Goal: Task Accomplishment & Management: Complete application form

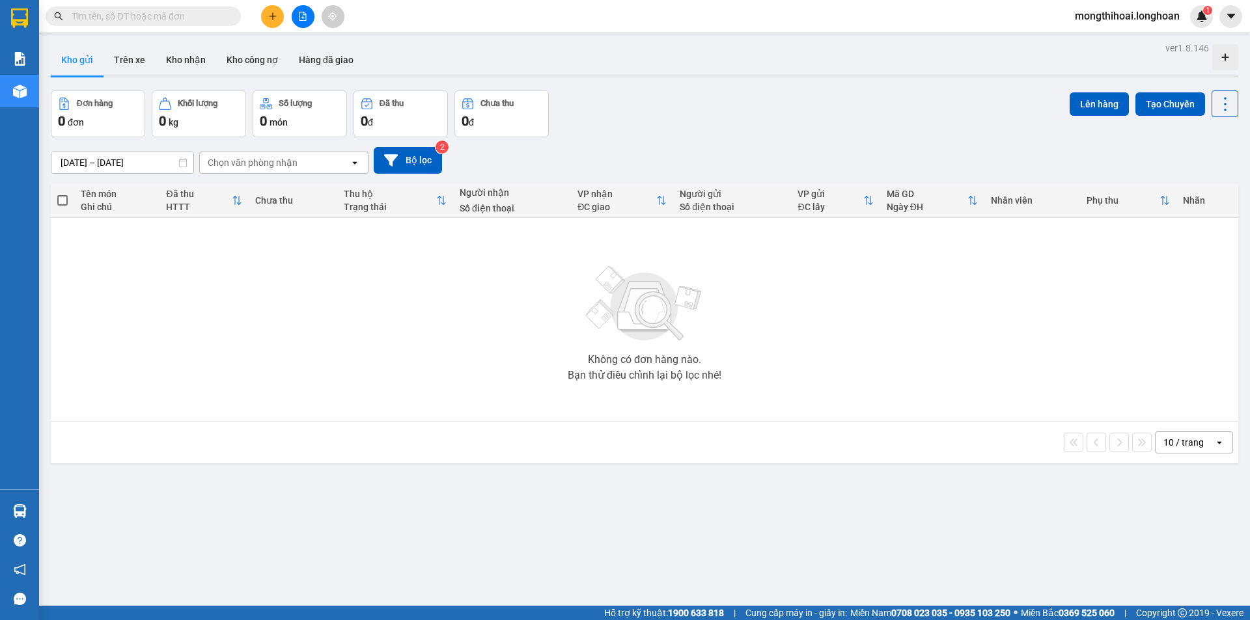
click at [202, 16] on input "text" at bounding box center [149, 16] width 154 height 14
paste input "0967435880"
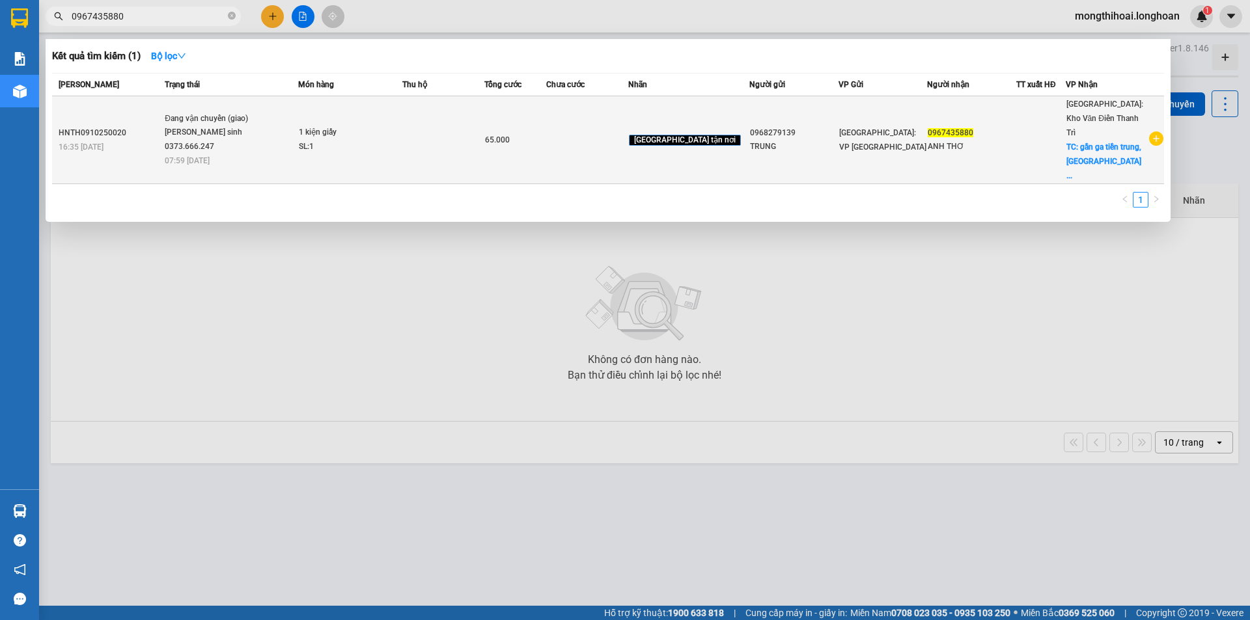
type input "0967435880"
click at [484, 130] on td at bounding box center [443, 140] width 82 height 88
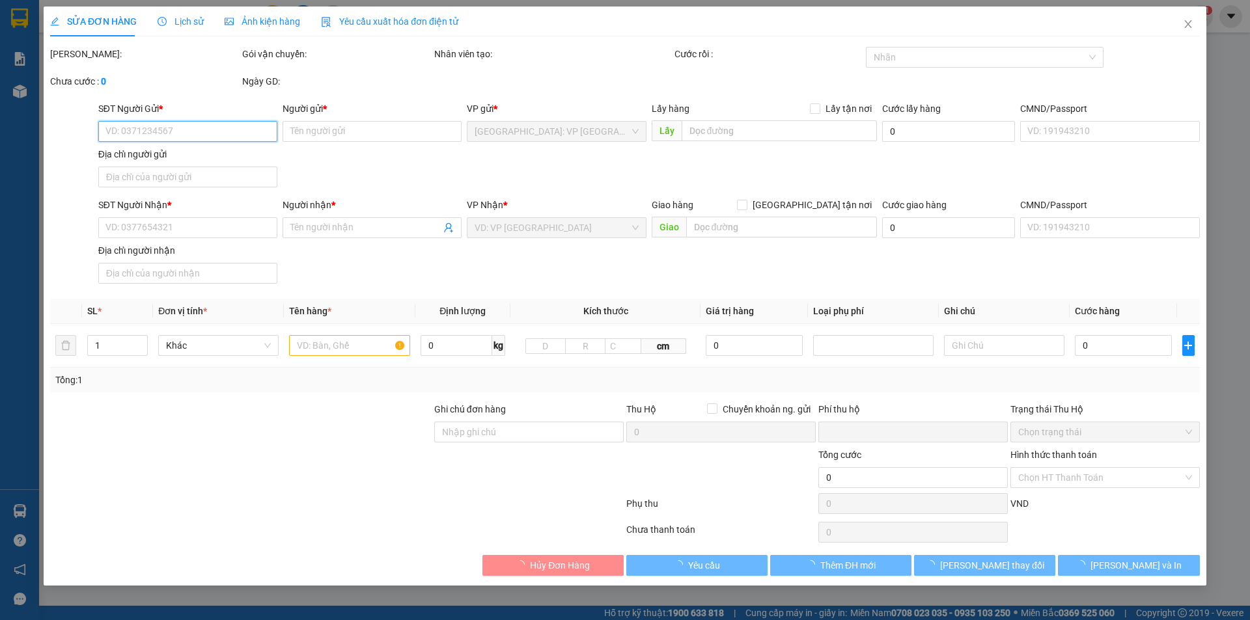
type input "0968279139"
type input "TRUNG"
type input "0967435880"
type input "ANH THƠ"
checkbox input "true"
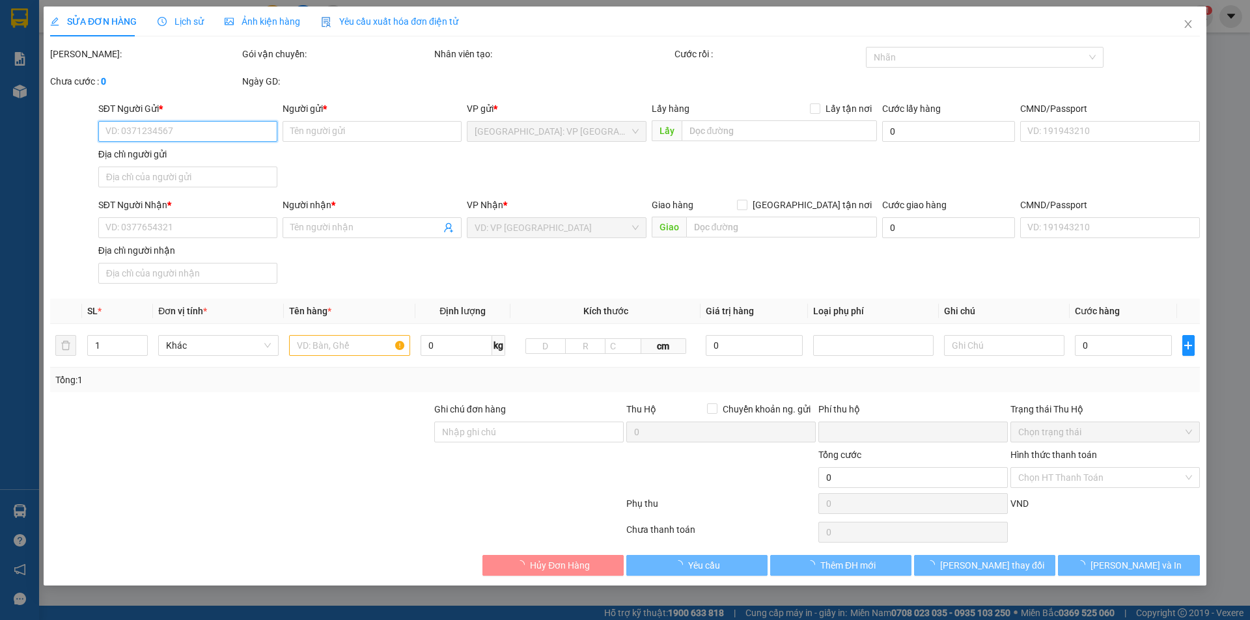
type input "gần ga tiền trung, [GEOGRAPHIC_DATA]"
type input "0"
type input "65.000"
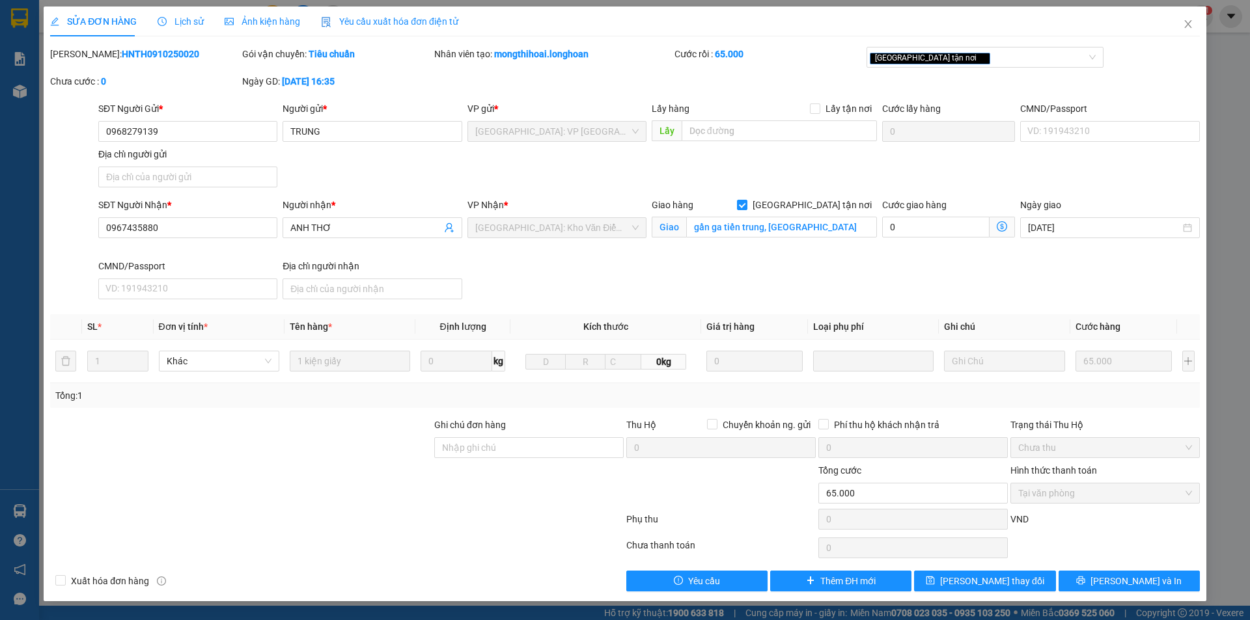
click at [1148, 570] on div "Total Paid Fee 65.000 Total UnPaid Fee 0 Cash Collection Total Fee Mã ĐH: HNTH0…" at bounding box center [625, 319] width 1150 height 545
click at [191, 18] on span "Lịch sử" at bounding box center [181, 21] width 46 height 10
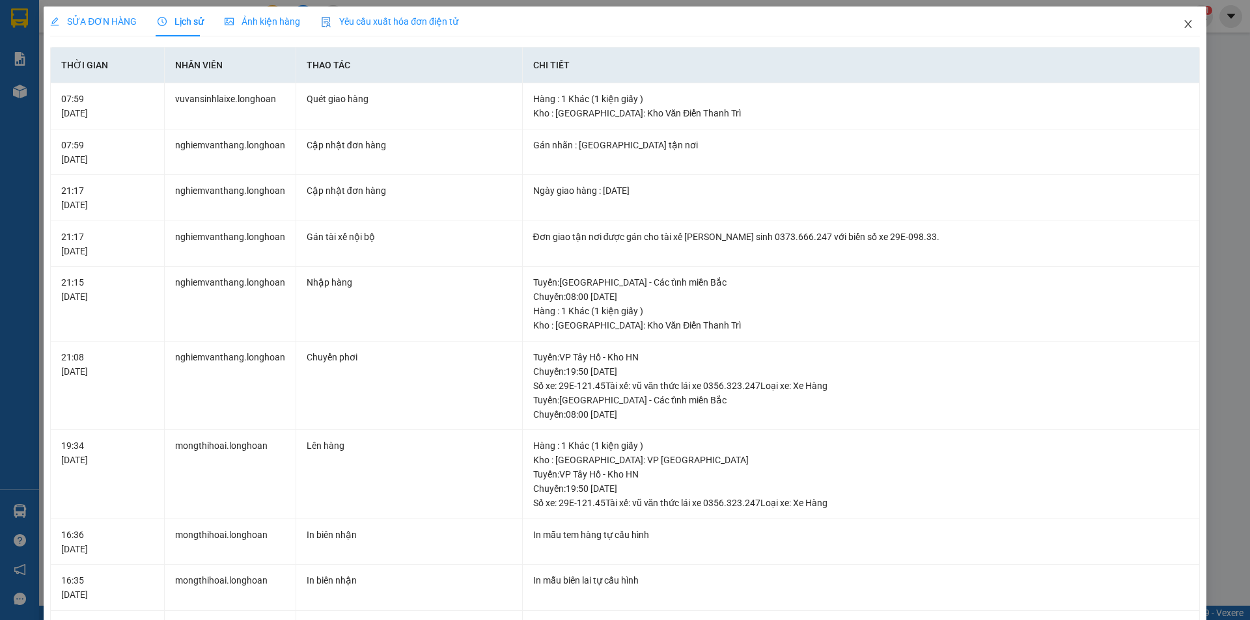
click at [1183, 22] on icon "close" at bounding box center [1188, 24] width 10 height 10
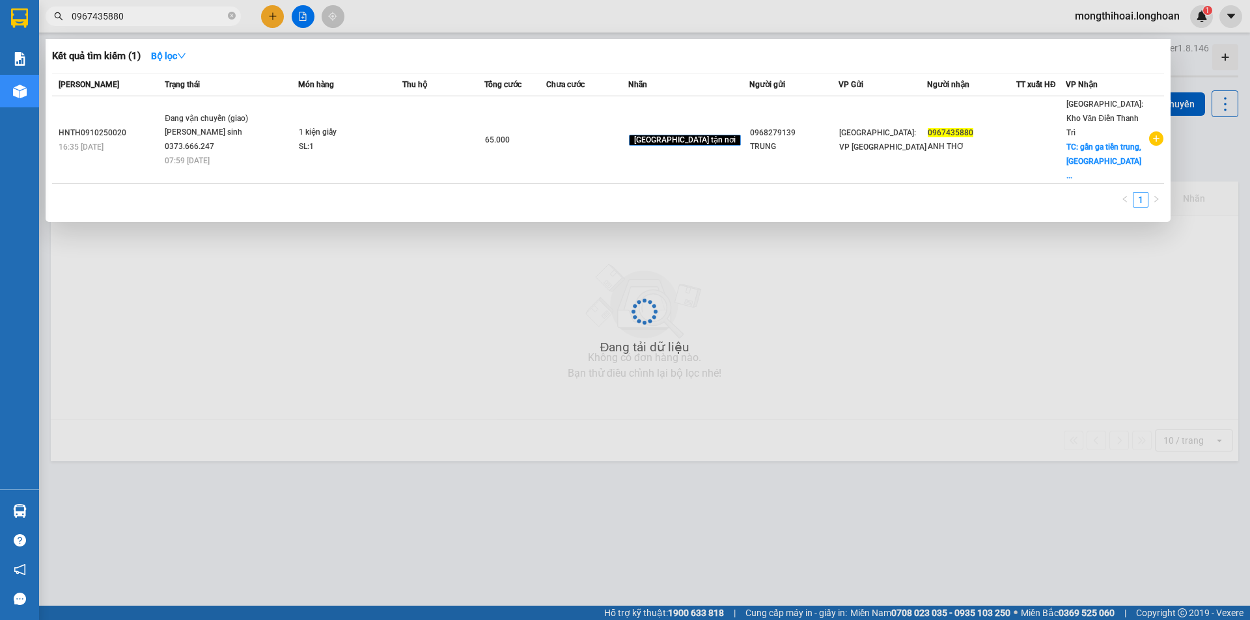
click at [230, 23] on span "0967435880" at bounding box center [143, 17] width 195 height 20
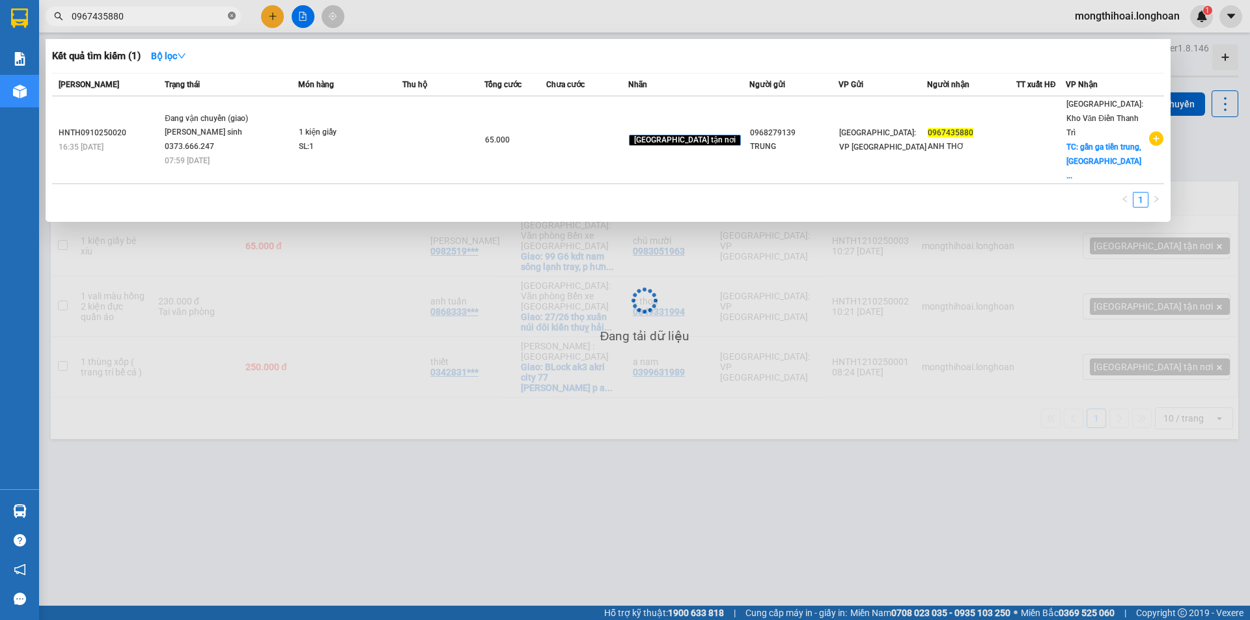
click at [234, 18] on icon "close-circle" at bounding box center [232, 16] width 8 height 8
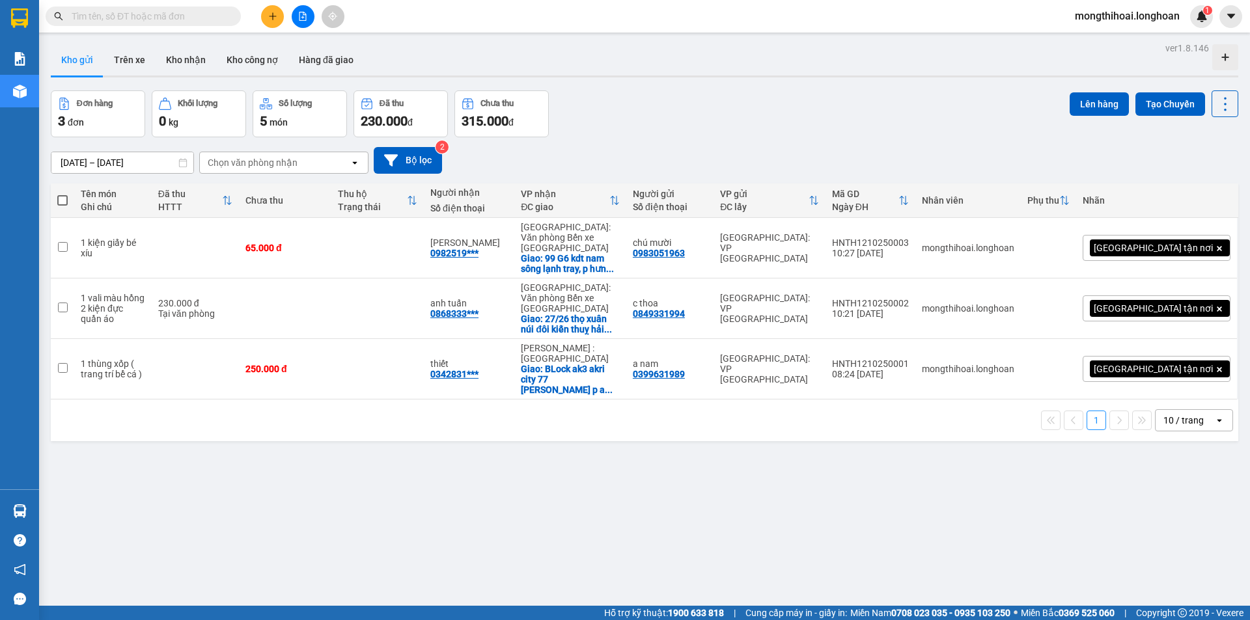
click at [264, 17] on button at bounding box center [272, 16] width 23 height 23
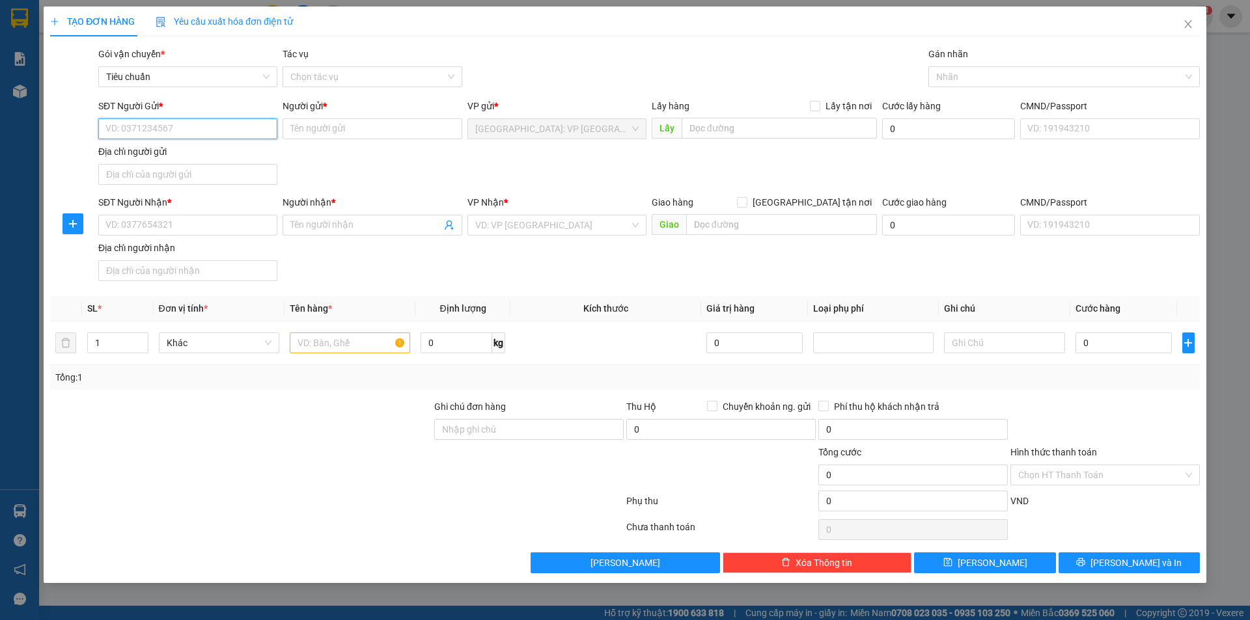
click at [251, 128] on input "SĐT Người Gửi *" at bounding box center [187, 128] width 179 height 21
type input "0988256565"
click at [343, 135] on input "Người gửi *" at bounding box center [372, 128] width 179 height 21
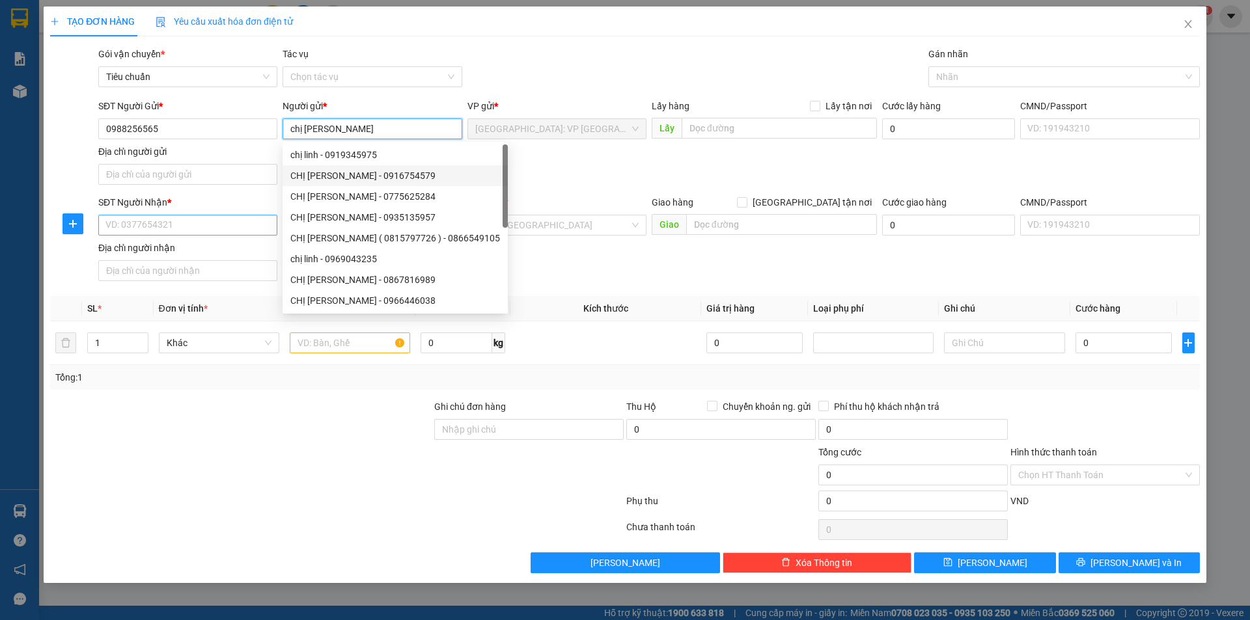
type input "chị [PERSON_NAME]"
click at [241, 222] on input "SĐT Người Nhận *" at bounding box center [187, 225] width 179 height 21
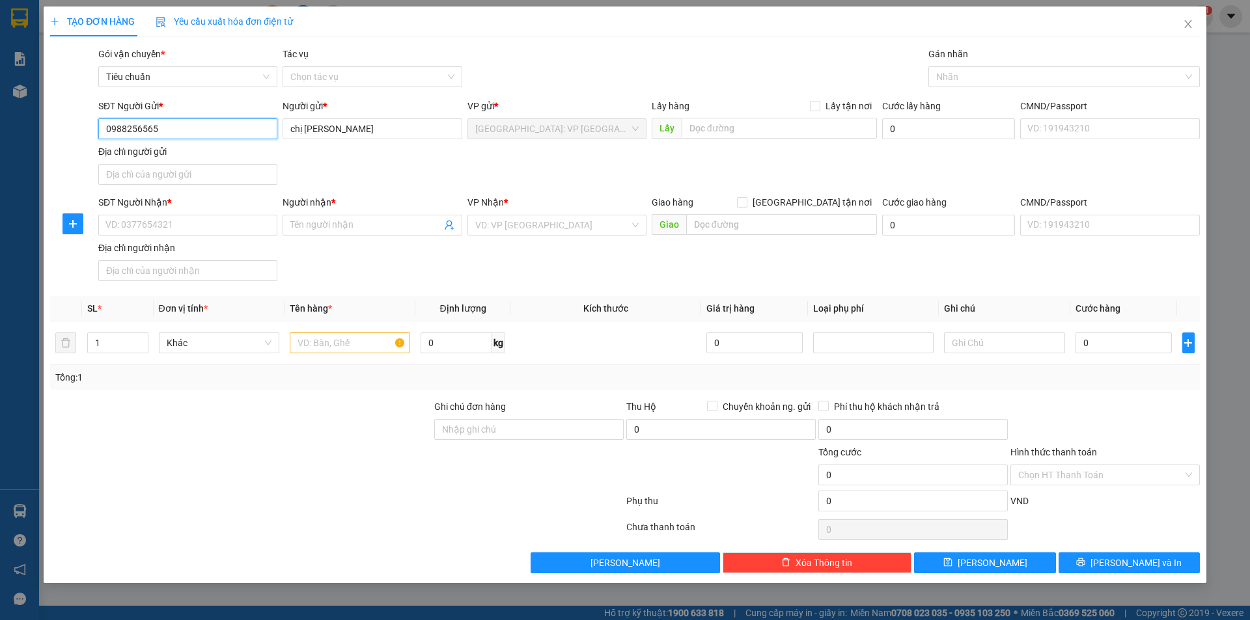
click at [214, 135] on input "0988256565" at bounding box center [187, 128] width 179 height 21
click at [199, 219] on input "SĐT Người Nhận *" at bounding box center [187, 225] width 179 height 21
paste input "0988256565"
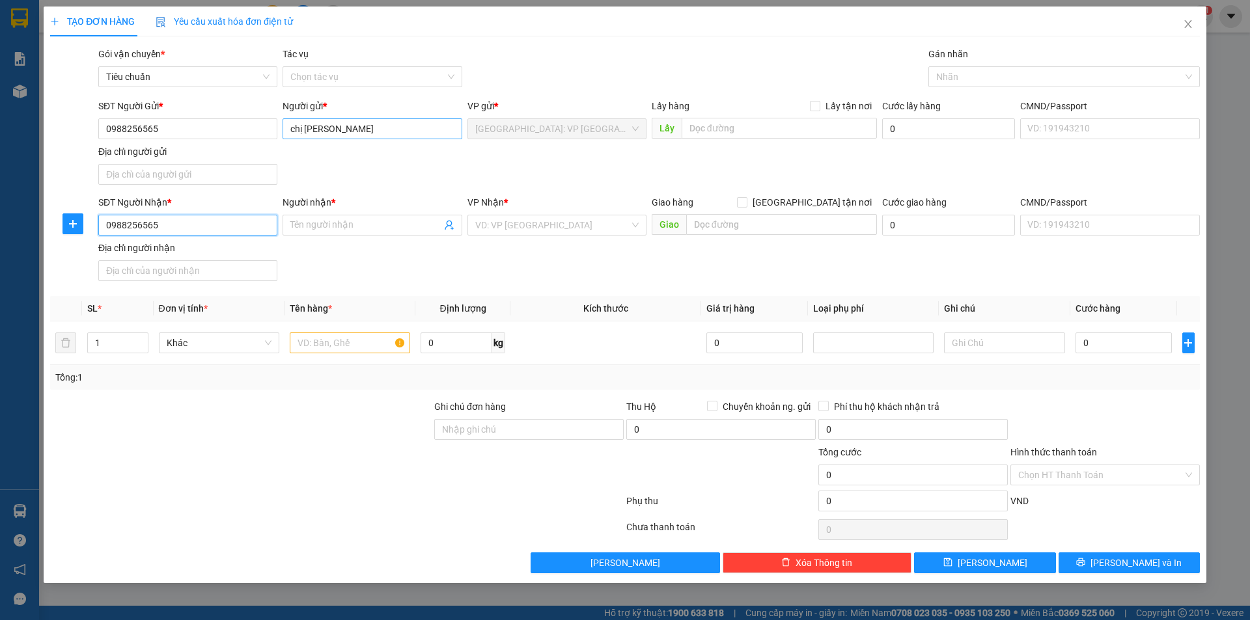
type input "0988256565"
click at [341, 129] on input "chị [PERSON_NAME]" at bounding box center [372, 128] width 179 height 21
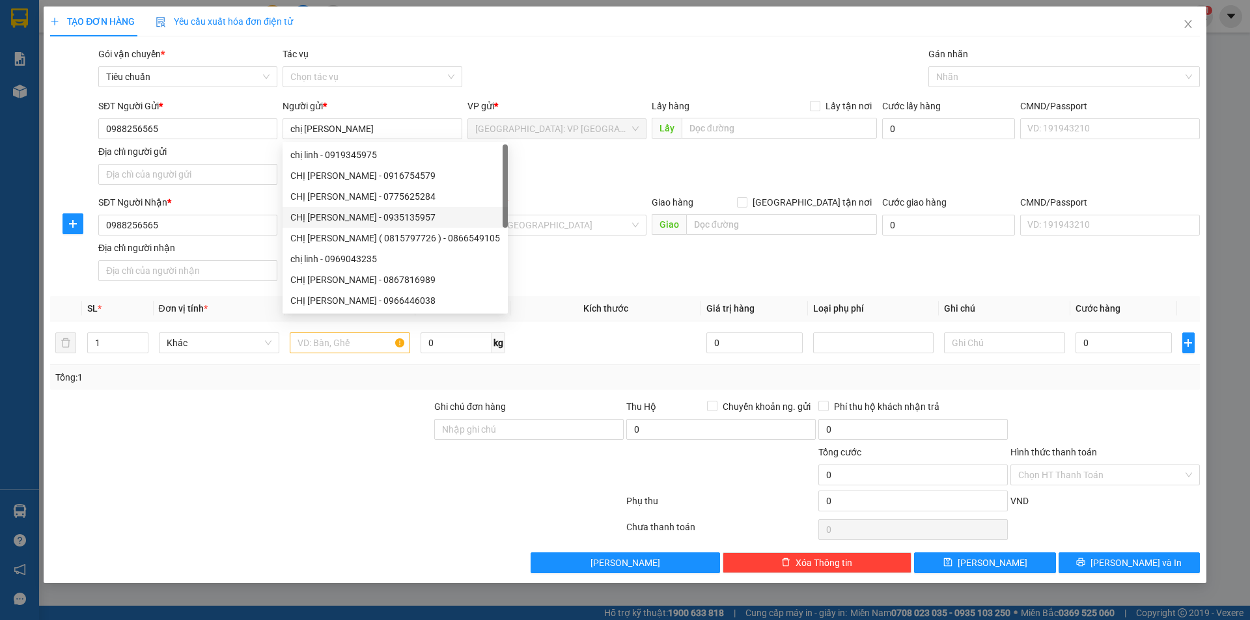
click at [243, 214] on div "SĐT Người Nhận *" at bounding box center [187, 205] width 179 height 20
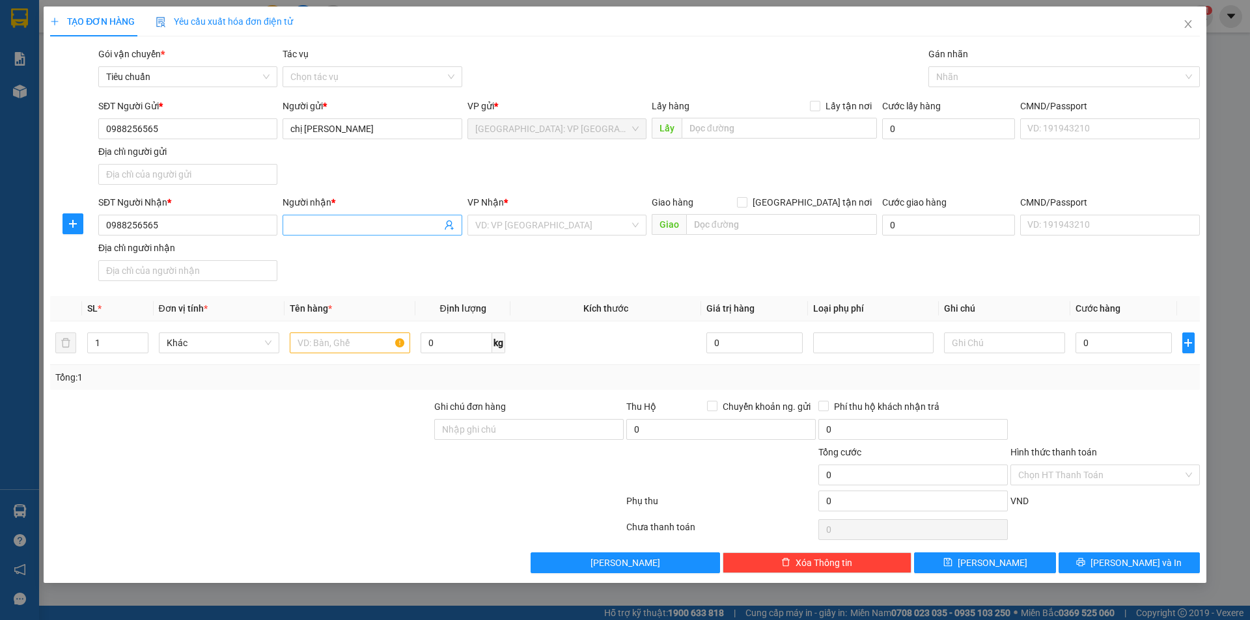
click at [327, 229] on input "Người nhận *" at bounding box center [365, 225] width 150 height 14
paste input "chị [PERSON_NAME]"
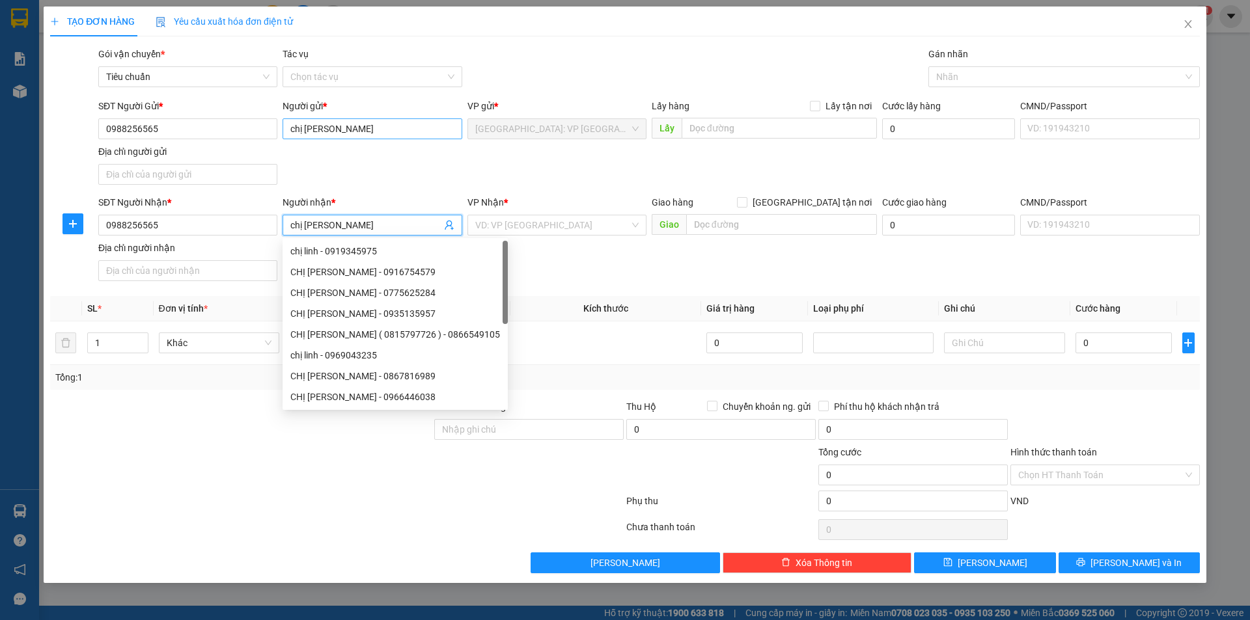
type input "chị [PERSON_NAME]"
click at [329, 130] on input "chị [PERSON_NAME]" at bounding box center [372, 128] width 179 height 21
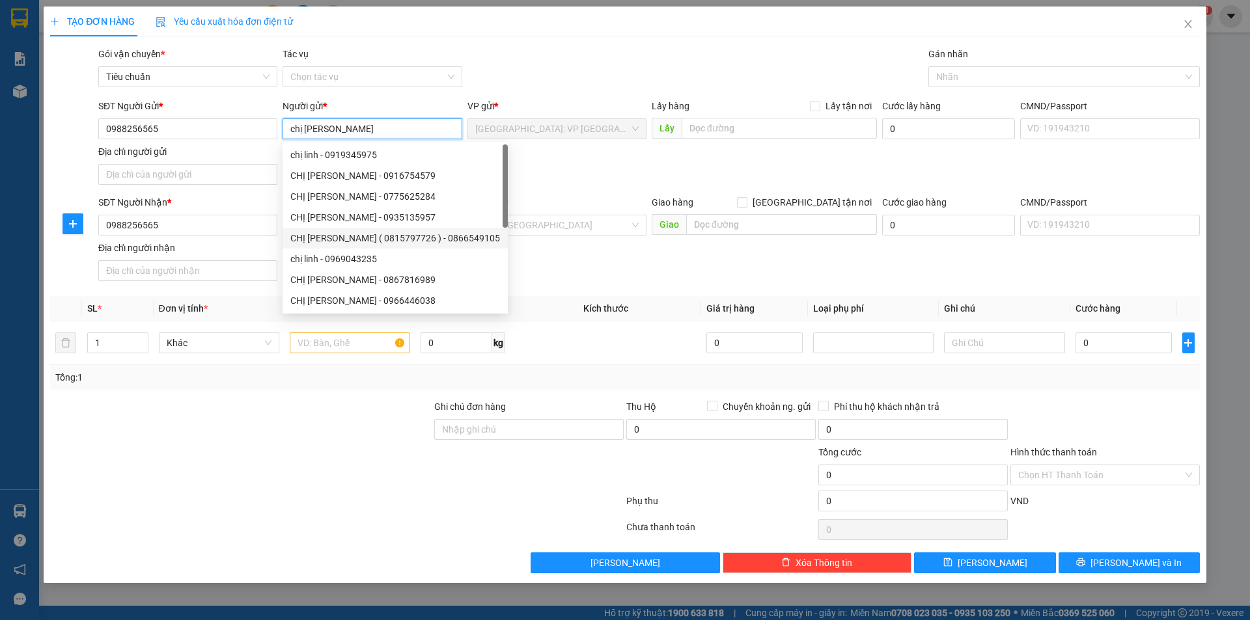
click at [329, 130] on input "chị [PERSON_NAME]" at bounding box center [372, 128] width 179 height 21
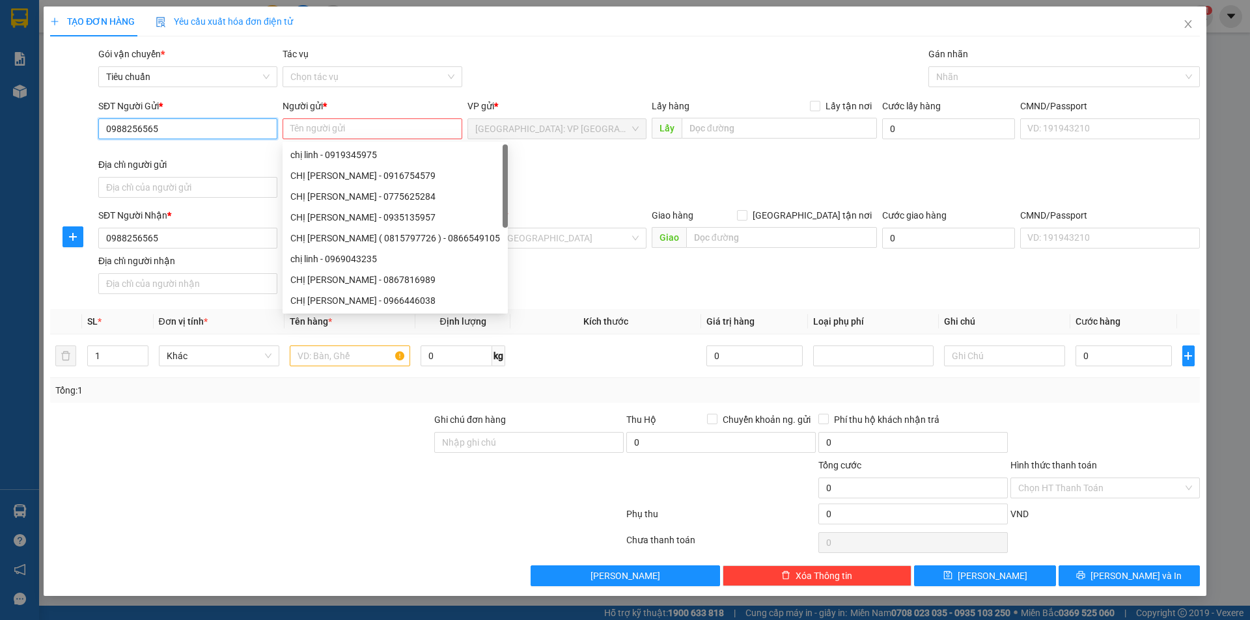
click at [243, 130] on input "0988256565" at bounding box center [187, 128] width 179 height 21
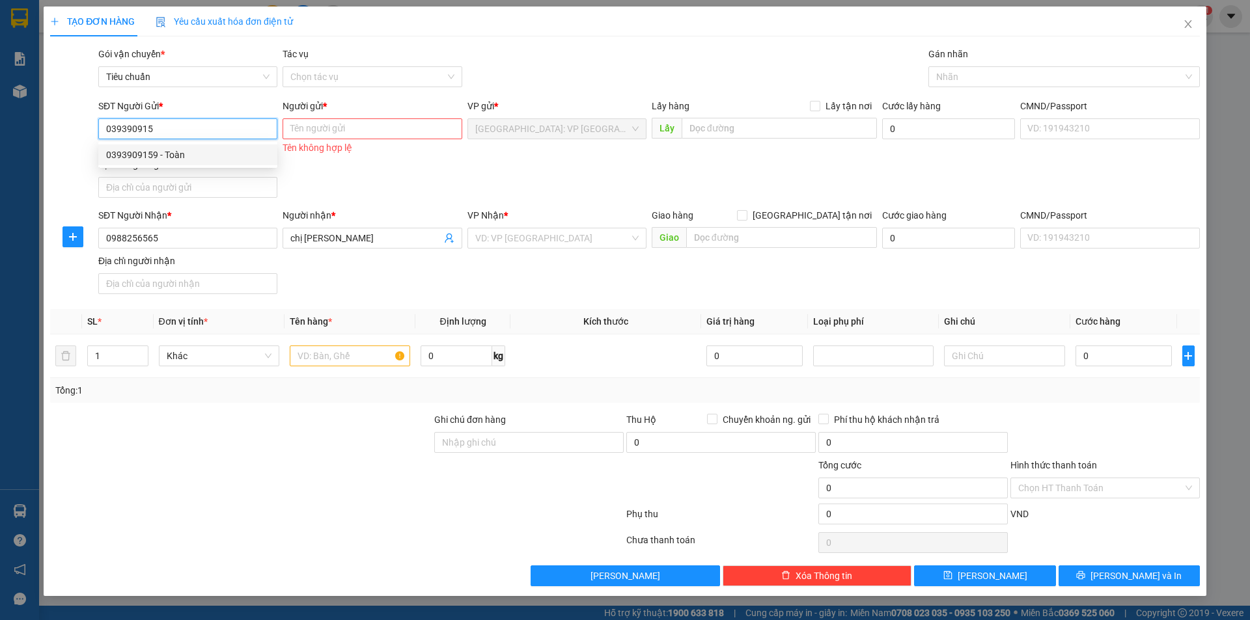
click at [172, 151] on div "0393909159 - Toàn" at bounding box center [187, 155] width 163 height 14
type input "0393909159"
type input "Toàn"
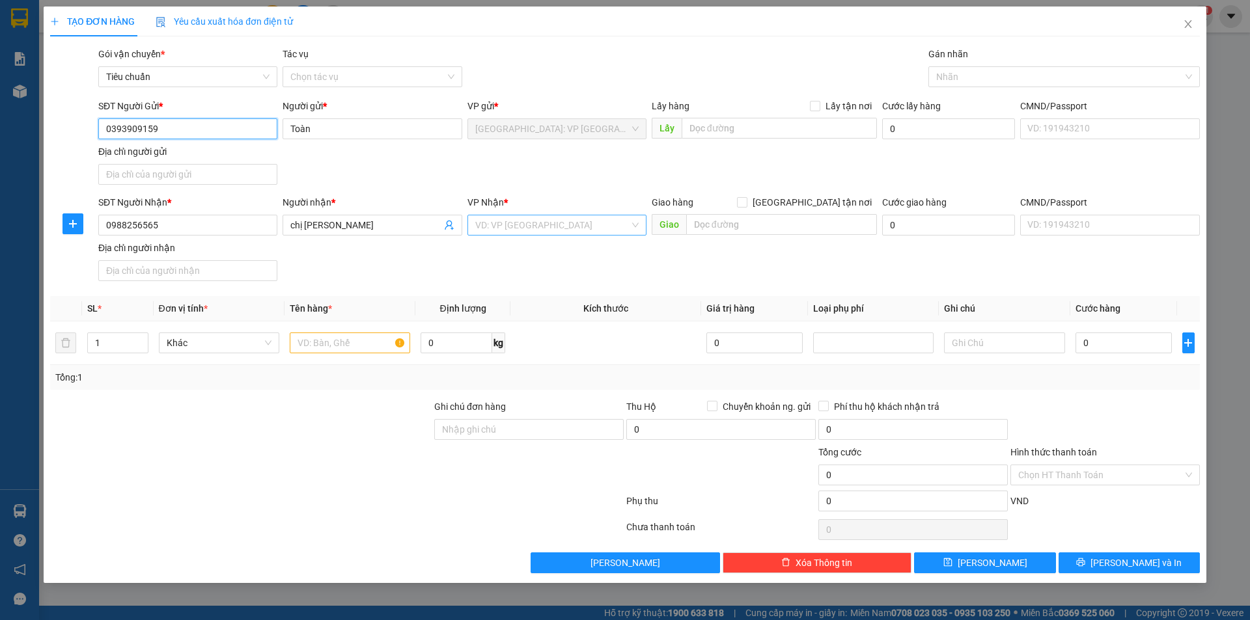
type input "0393909159"
click at [570, 227] on input "search" at bounding box center [552, 225] width 154 height 20
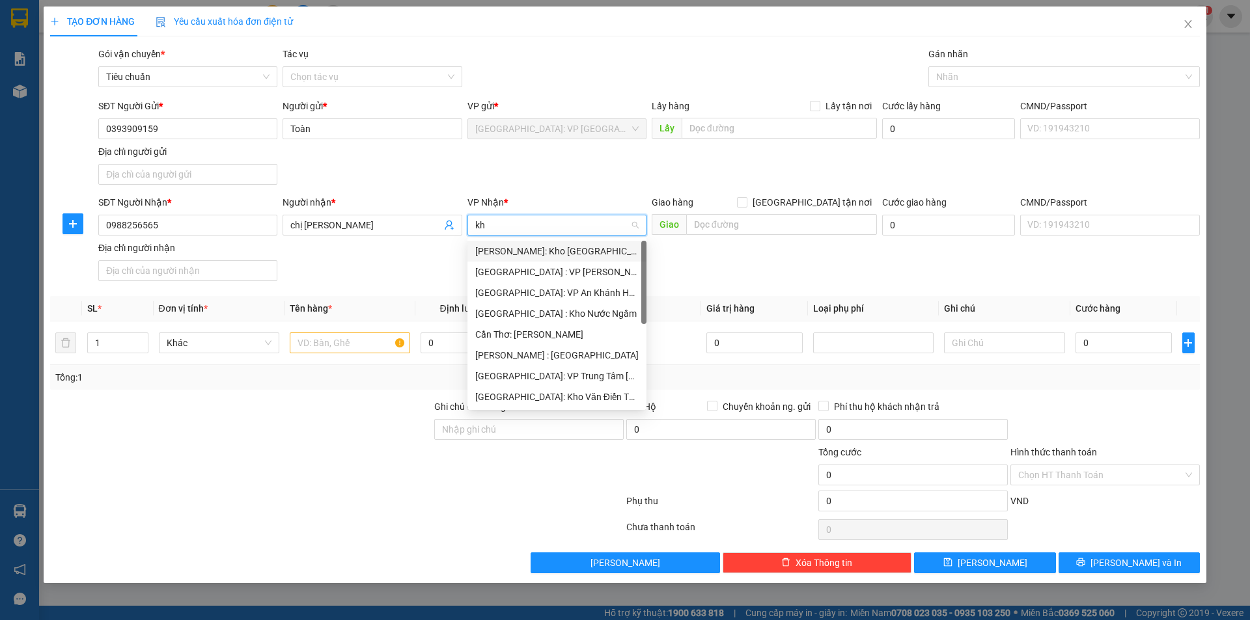
type input "kho"
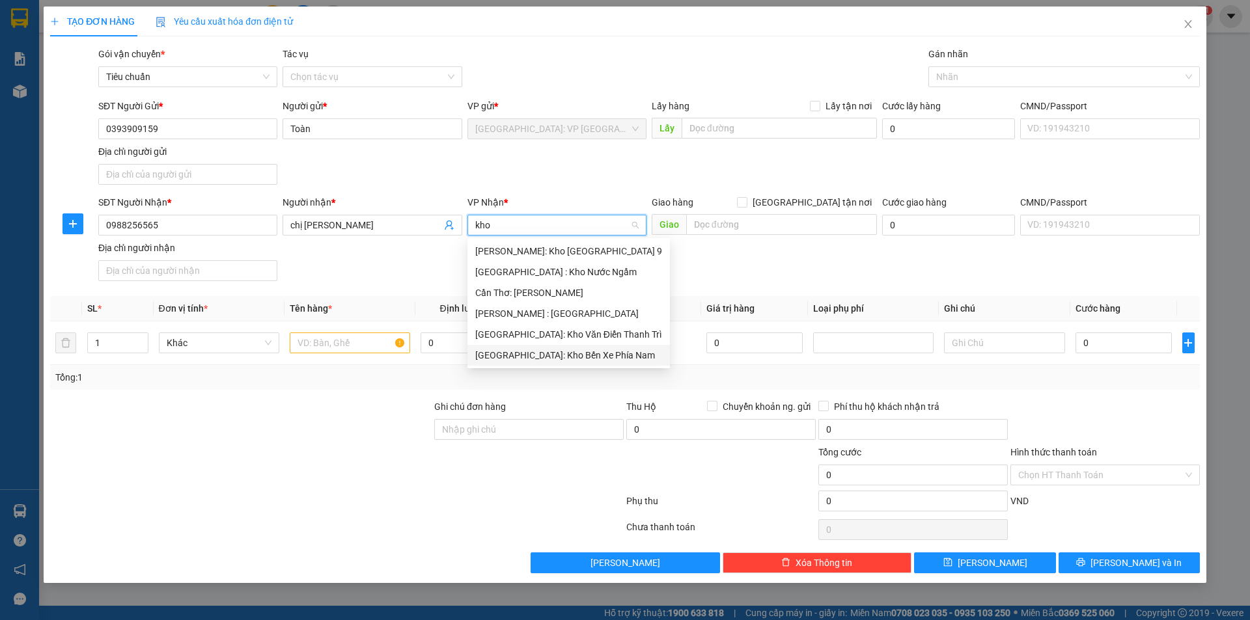
click at [560, 335] on div "[GEOGRAPHIC_DATA]: Kho Văn Điển Thanh Trì" at bounding box center [568, 334] width 187 height 14
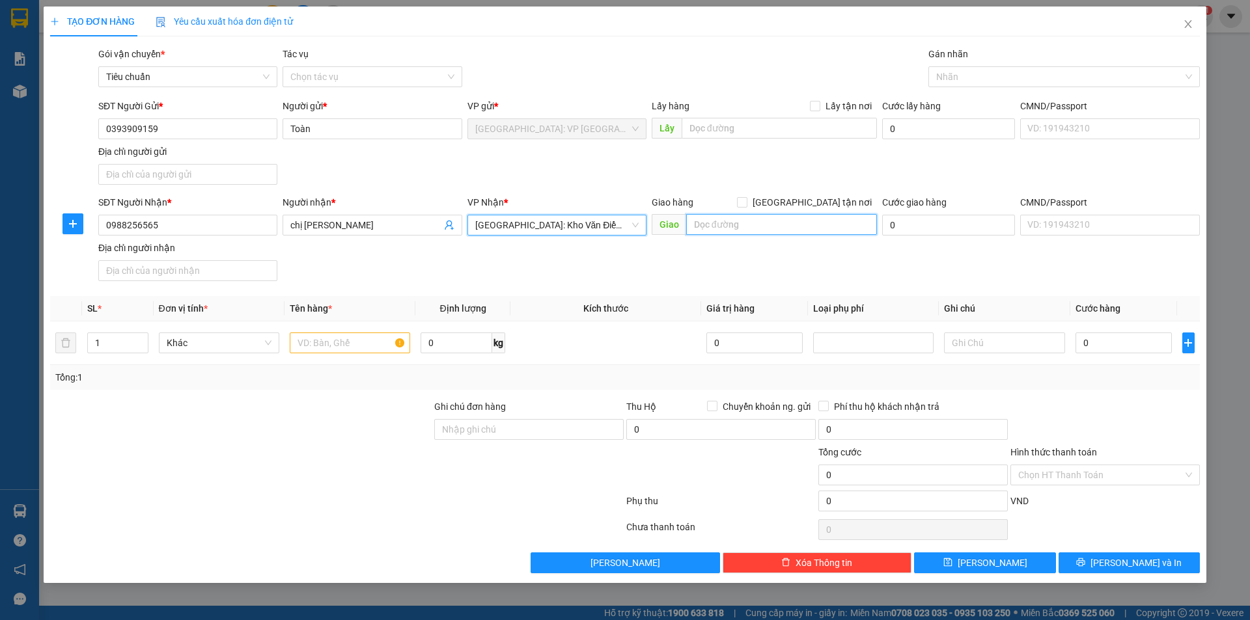
click at [760, 221] on input "text" at bounding box center [781, 224] width 191 height 21
type input "n"
type input "2277 tuệ tĩnh tp hải dương"
click at [818, 194] on form "SĐT Người Gửi * 0393909159 Người gửi * Toàn VP gửi * [GEOGRAPHIC_DATA]: VP [GEO…" at bounding box center [625, 192] width 1150 height 187
drag, startPoint x: 810, startPoint y: 195, endPoint x: 836, endPoint y: 189, distance: 26.7
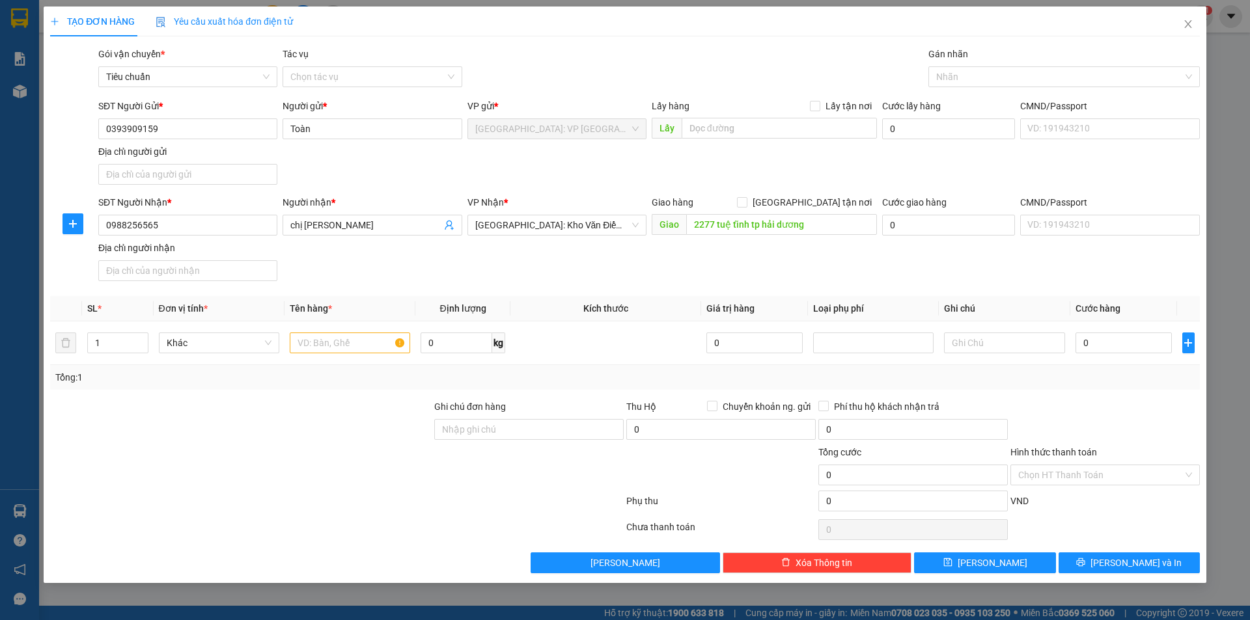
click at [812, 195] on form "SĐT Người Gửi * 0393909159 Người gửi * Toàn VP gửi * [GEOGRAPHIC_DATA]: VP [GEO…" at bounding box center [625, 192] width 1150 height 187
drag, startPoint x: 812, startPoint y: 202, endPoint x: 944, endPoint y: 107, distance: 162.6
click at [819, 199] on label "[GEOGRAPHIC_DATA] tận nơi" at bounding box center [807, 202] width 140 height 14
click at [746, 199] on input "[GEOGRAPHIC_DATA] tận nơi" at bounding box center [741, 201] width 9 height 9
checkbox input "true"
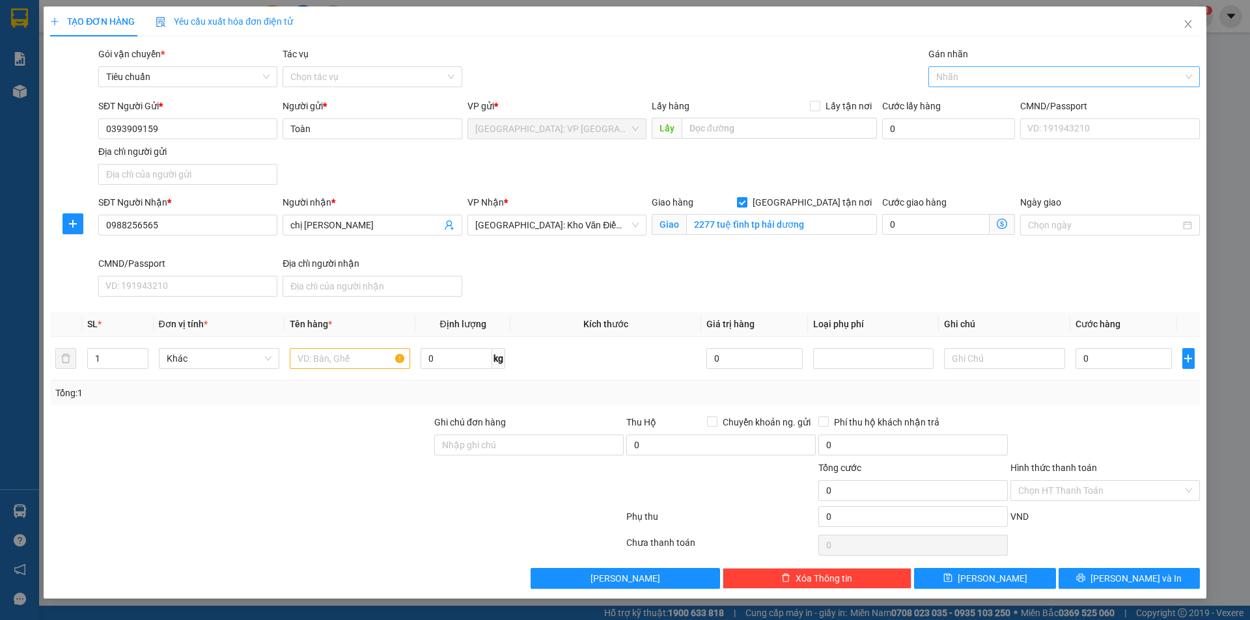
click at [987, 74] on div at bounding box center [1057, 77] width 252 height 16
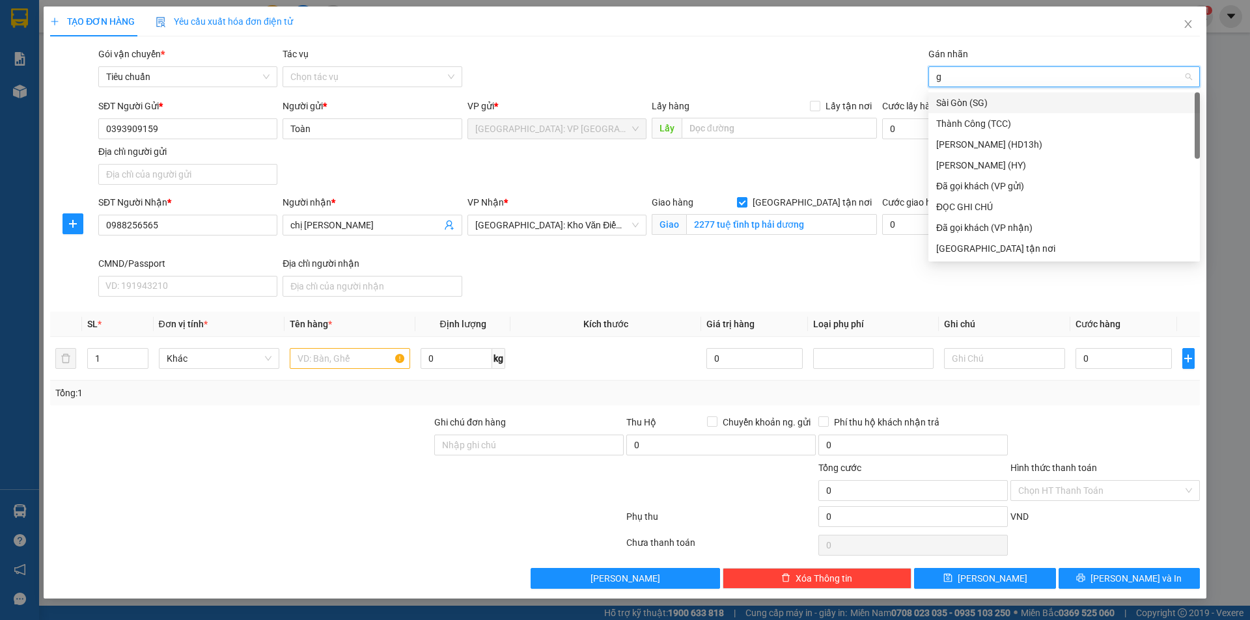
type input "gi"
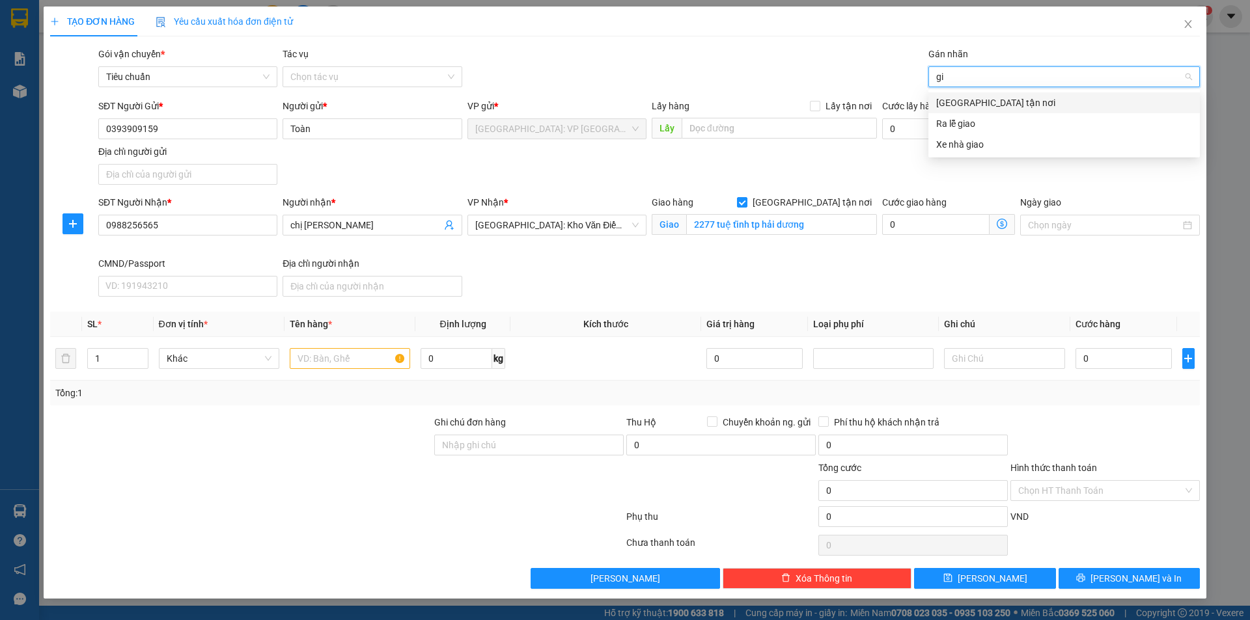
click at [989, 107] on div "[GEOGRAPHIC_DATA] tận nơi" at bounding box center [1064, 103] width 256 height 14
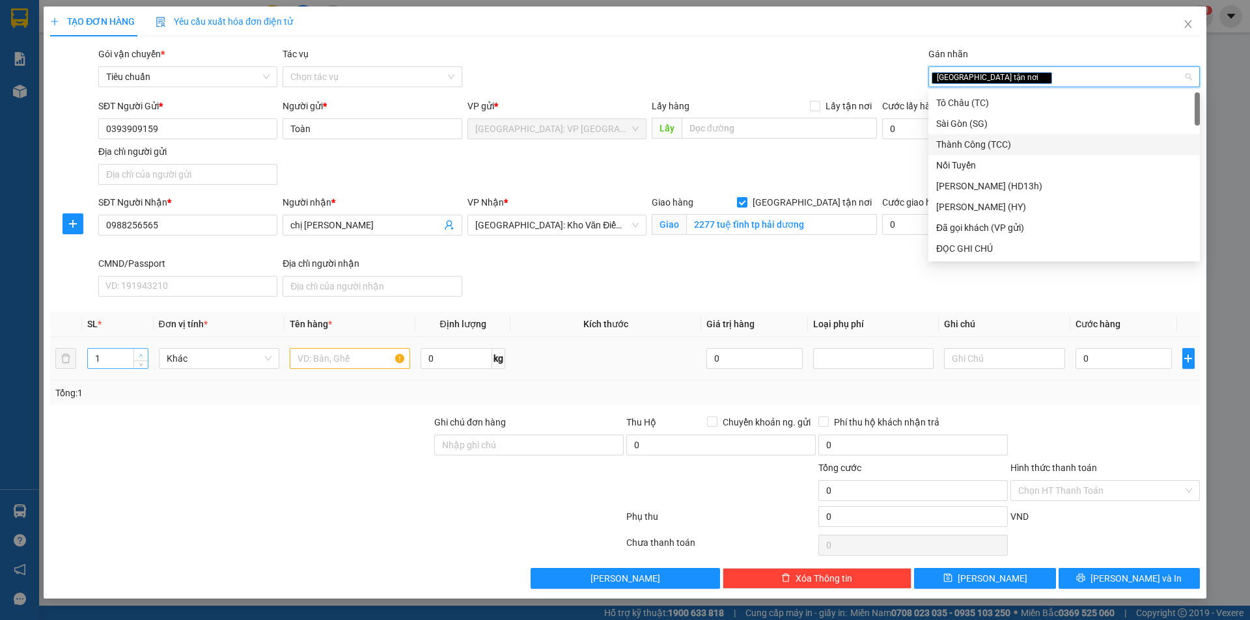
type input "2"
click at [147, 350] on span "Increase Value" at bounding box center [140, 355] width 14 height 12
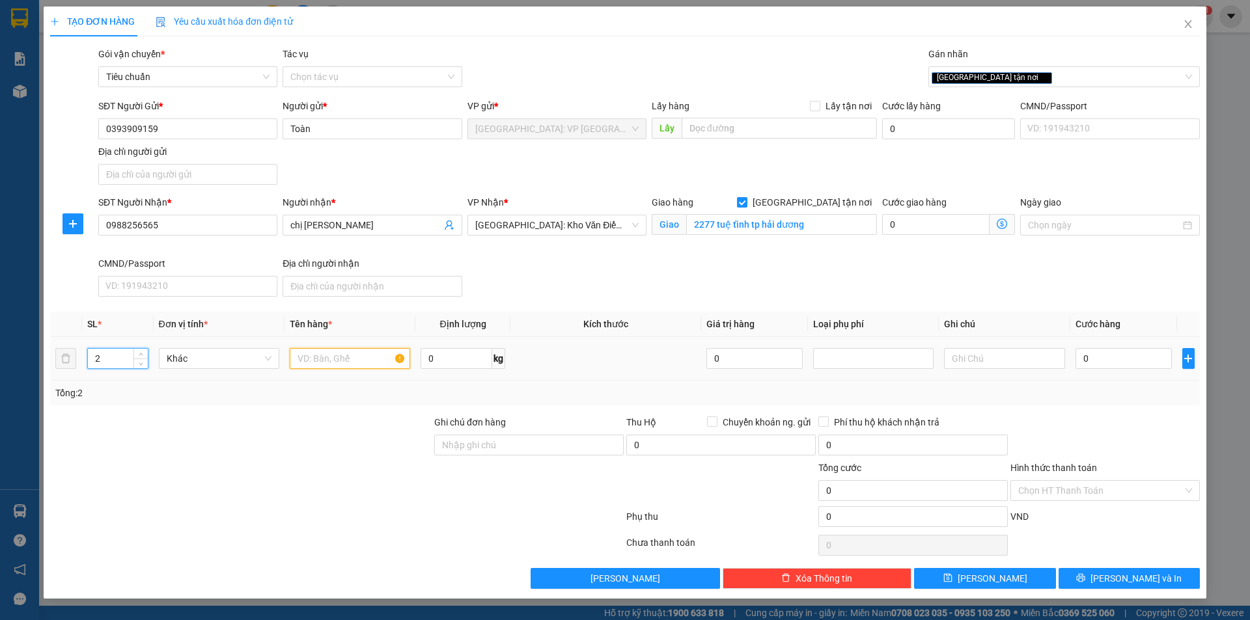
click at [350, 360] on input "text" at bounding box center [350, 358] width 120 height 21
type input "2 kiện giấy"
click at [1122, 343] on td "0" at bounding box center [1123, 359] width 107 height 44
click at [1126, 348] on input "0" at bounding box center [1123, 358] width 97 height 21
type input "1"
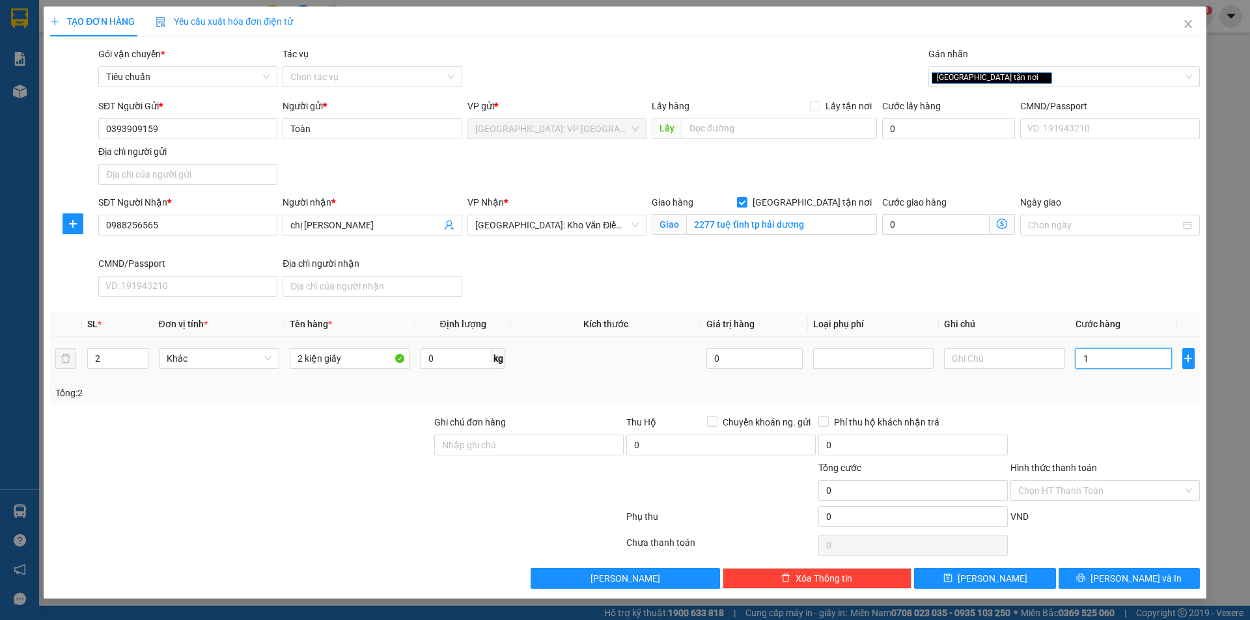
type input "1"
type input "12"
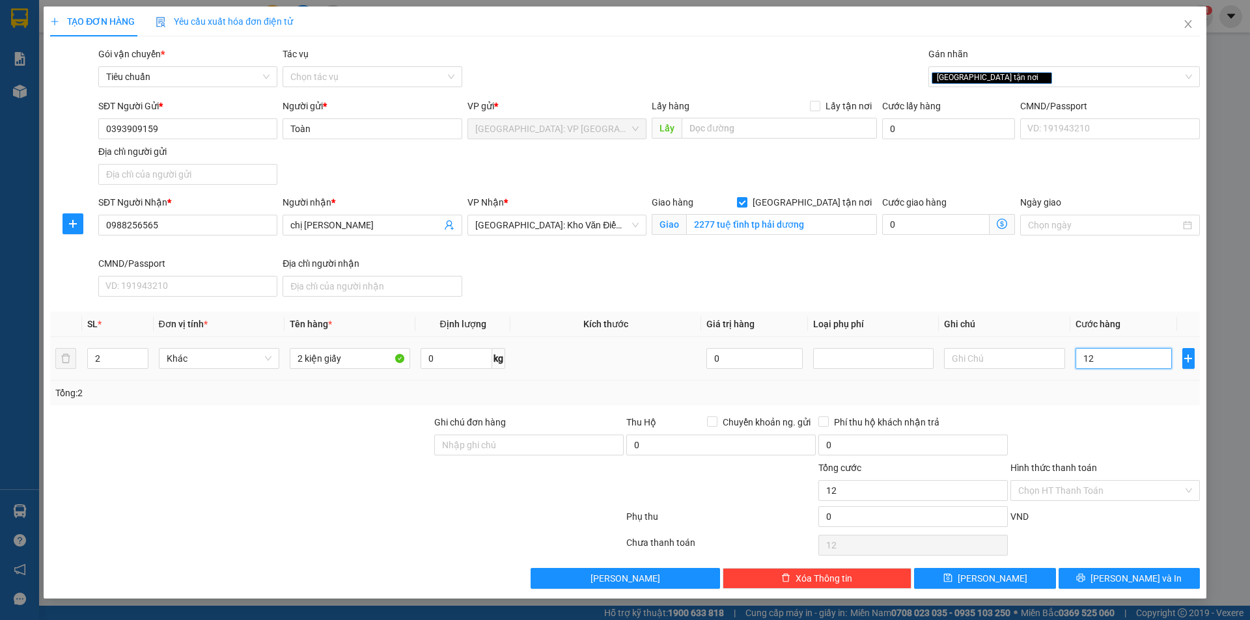
type input "120"
type input "1.200"
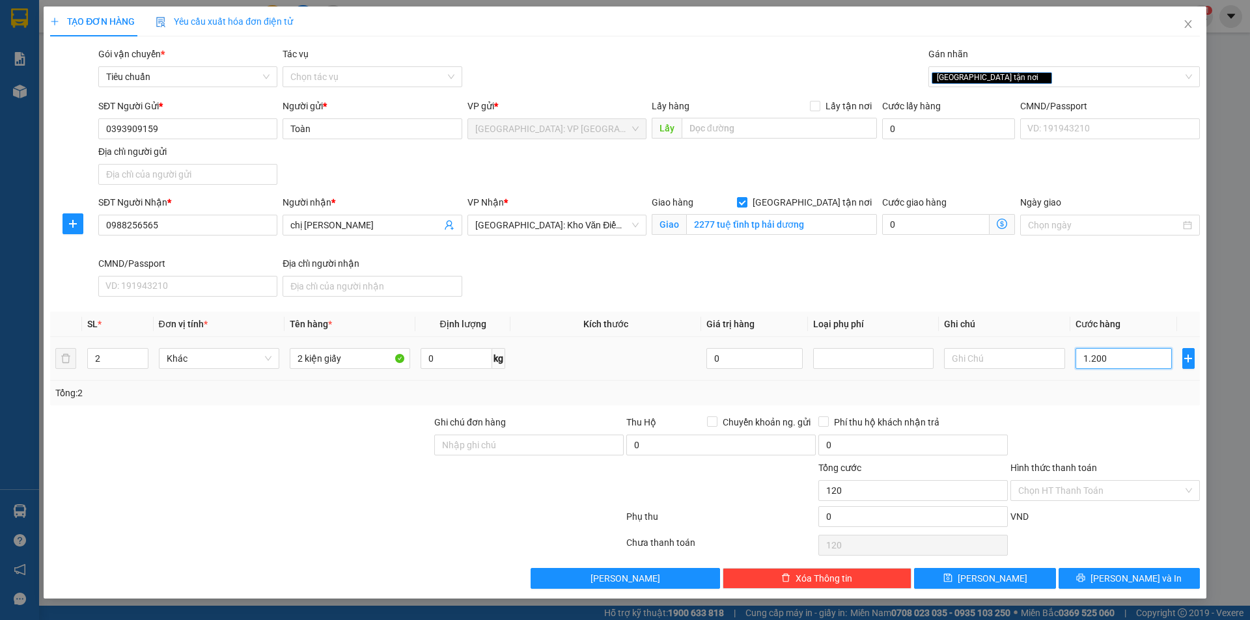
type input "1.200"
type input "12.000"
type input "120.000"
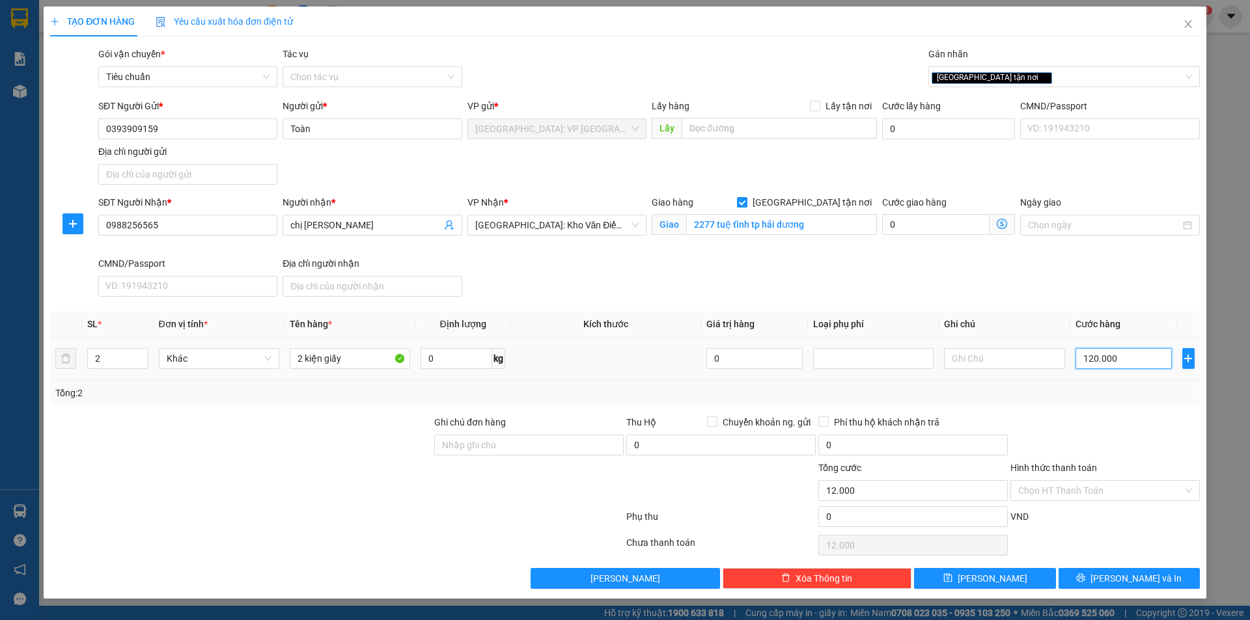
type input "120.000"
click at [1110, 570] on button "[PERSON_NAME] và In" at bounding box center [1128, 578] width 141 height 21
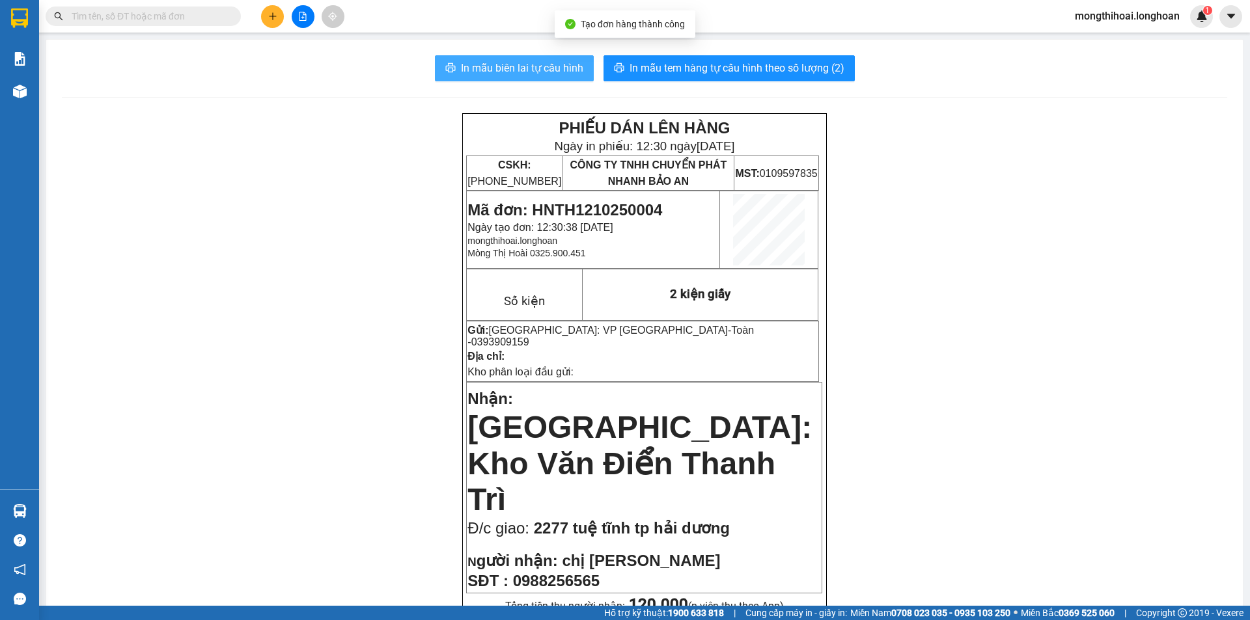
drag, startPoint x: 557, startPoint y: 72, endPoint x: 1029, endPoint y: 174, distance: 482.9
click at [557, 67] on span "In mẫu biên lai tự cấu hình" at bounding box center [522, 68] width 122 height 16
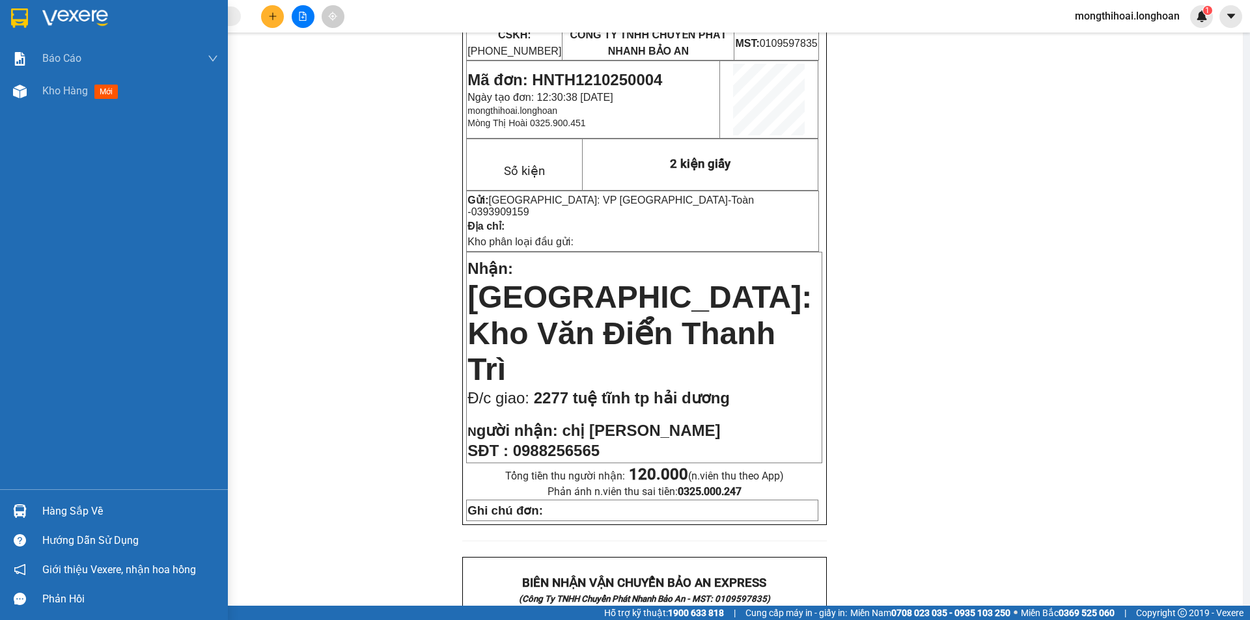
drag, startPoint x: 3, startPoint y: 33, endPoint x: 4, endPoint y: 25, distance: 7.8
click at [4, 33] on div at bounding box center [114, 21] width 228 height 42
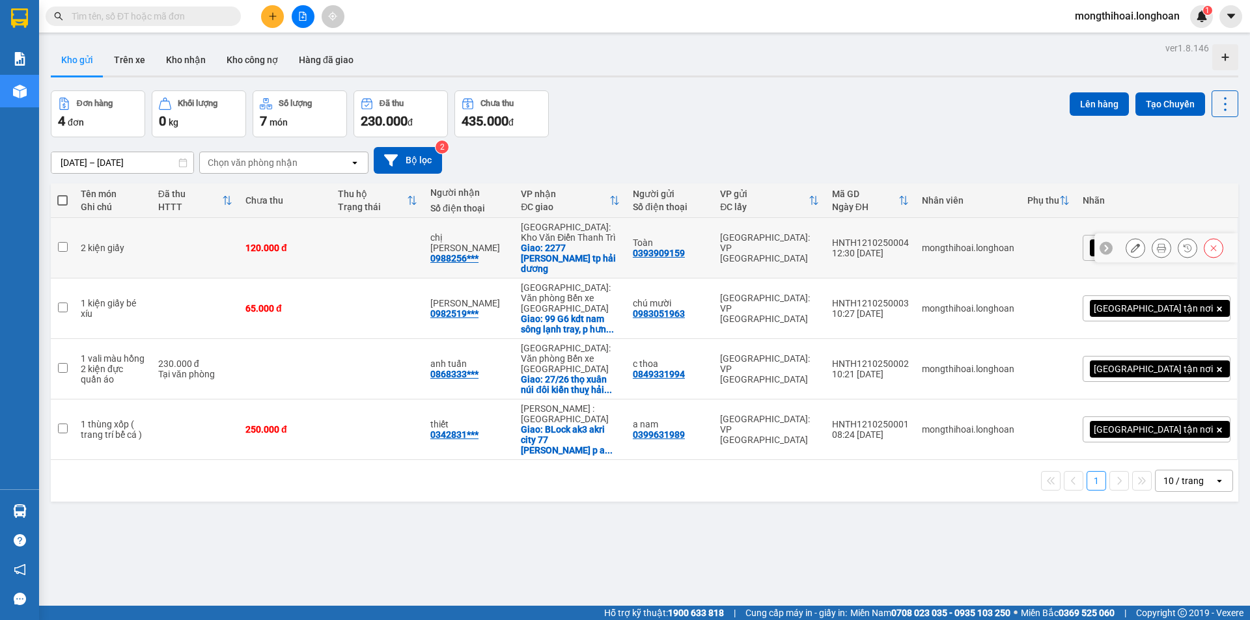
click at [1157, 243] on icon at bounding box center [1161, 247] width 9 height 9
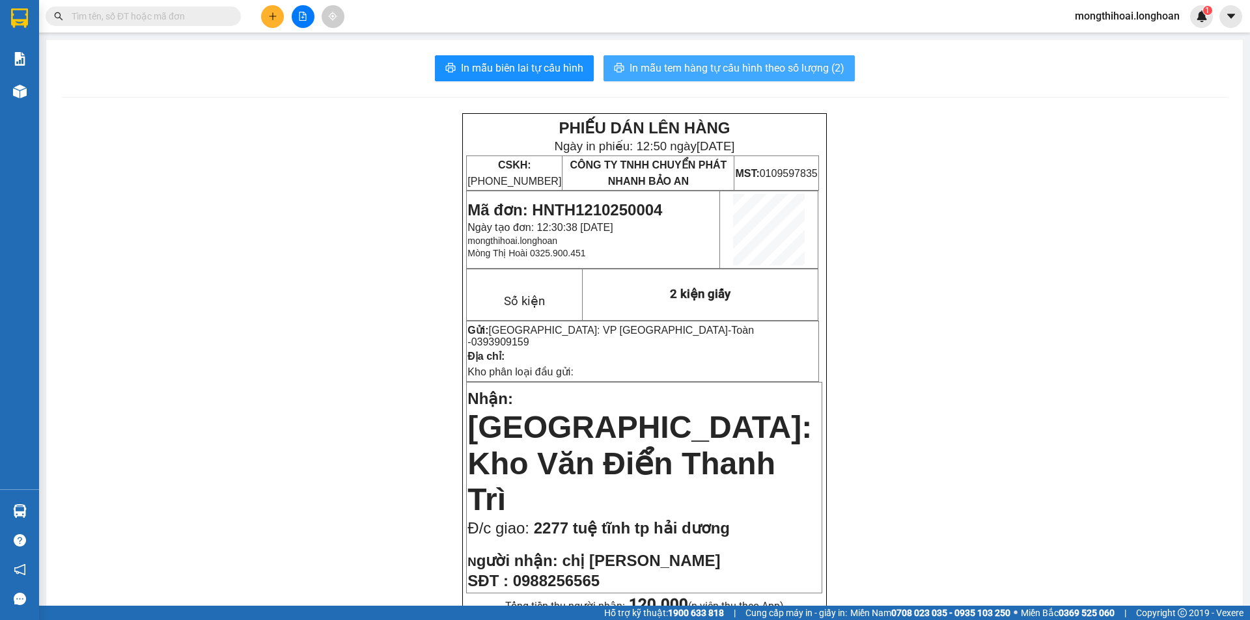
click at [728, 69] on span "In mẫu tem hàng tự cấu hình theo số lượng (2)" at bounding box center [736, 68] width 215 height 16
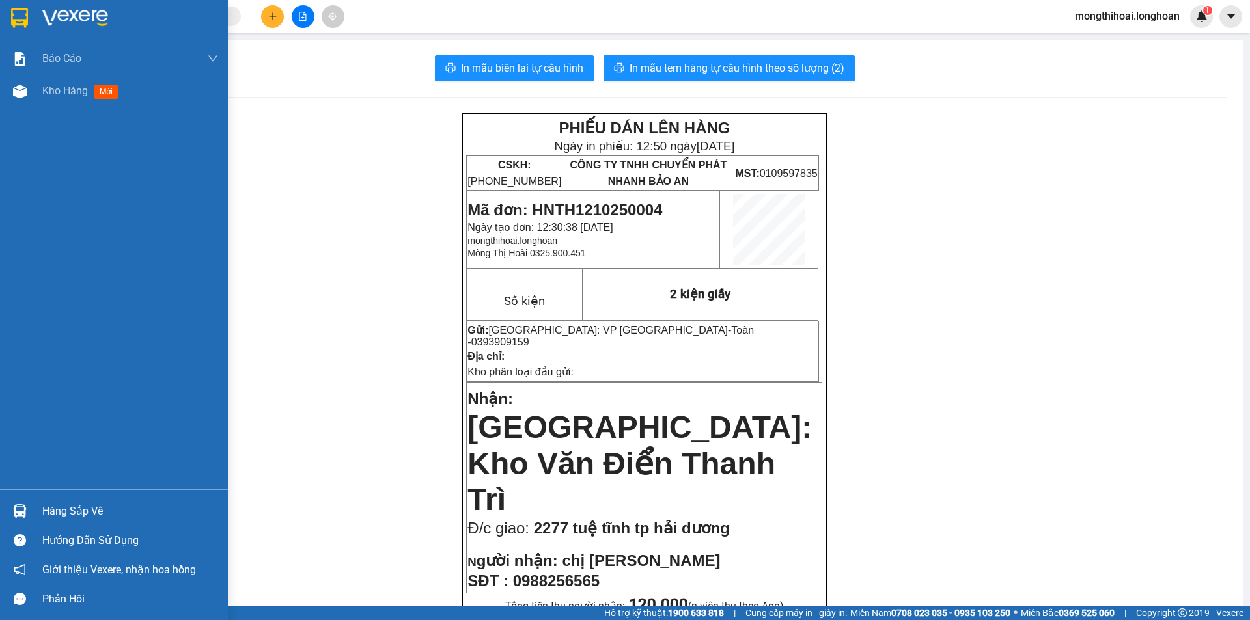
click at [1, 12] on div at bounding box center [114, 21] width 228 height 42
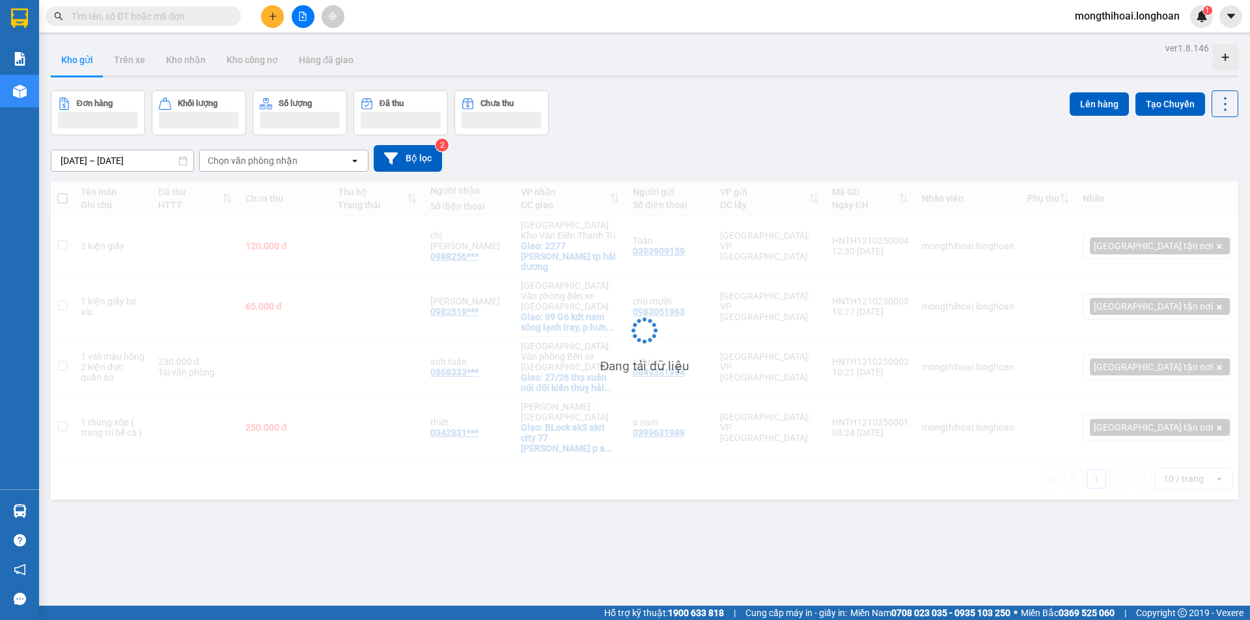
click at [273, 17] on icon "plus" at bounding box center [272, 15] width 1 height 7
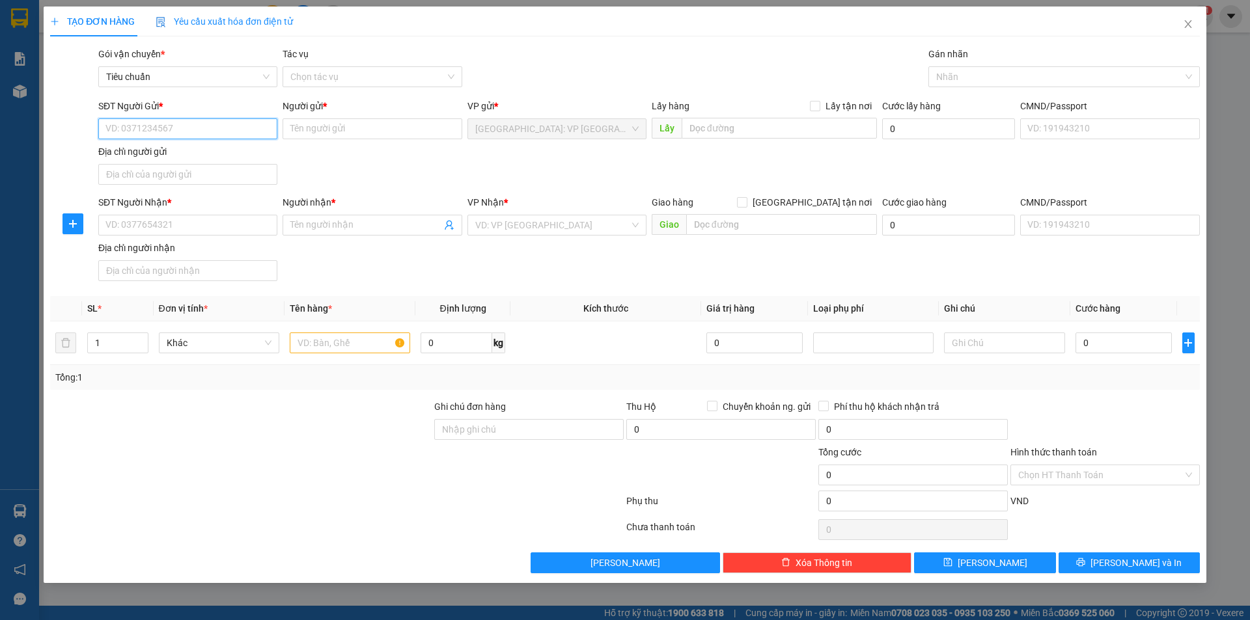
click at [256, 133] on input "SĐT Người Gửi *" at bounding box center [187, 128] width 179 height 21
click at [256, 133] on input "0" at bounding box center [187, 128] width 179 height 21
click at [228, 123] on input "0" at bounding box center [187, 128] width 179 height 21
type input "0963913466"
click at [320, 135] on input "Người gửi *" at bounding box center [372, 128] width 179 height 21
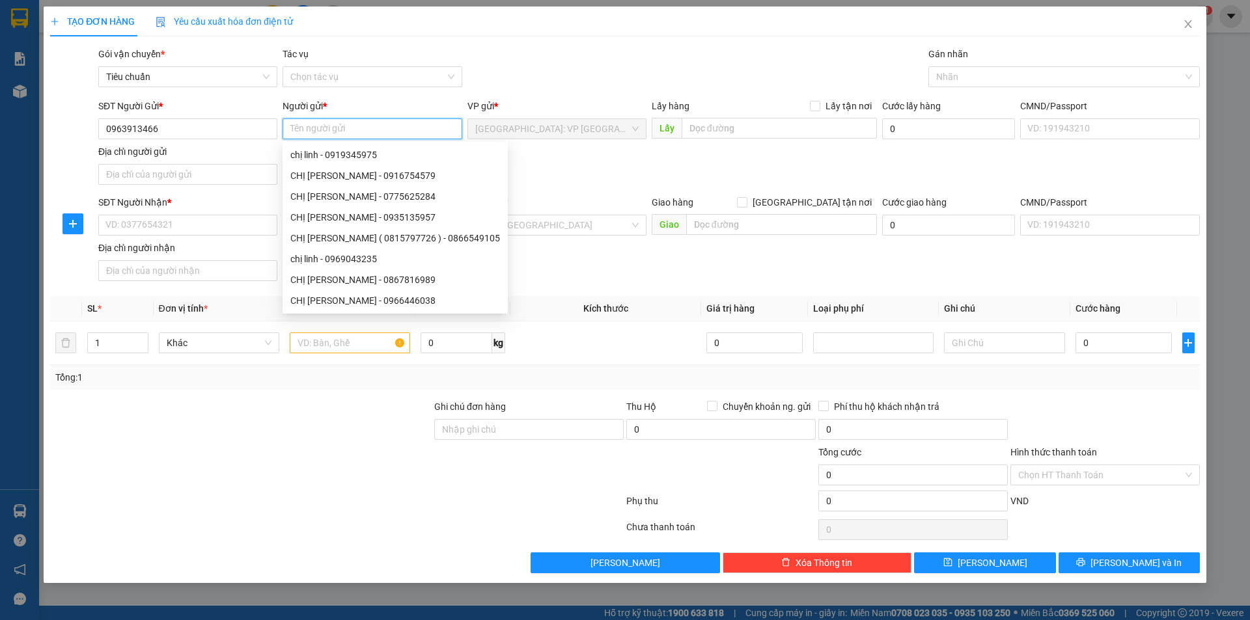
click at [327, 126] on input "Người gửi *" at bounding box center [372, 128] width 179 height 21
type input "n"
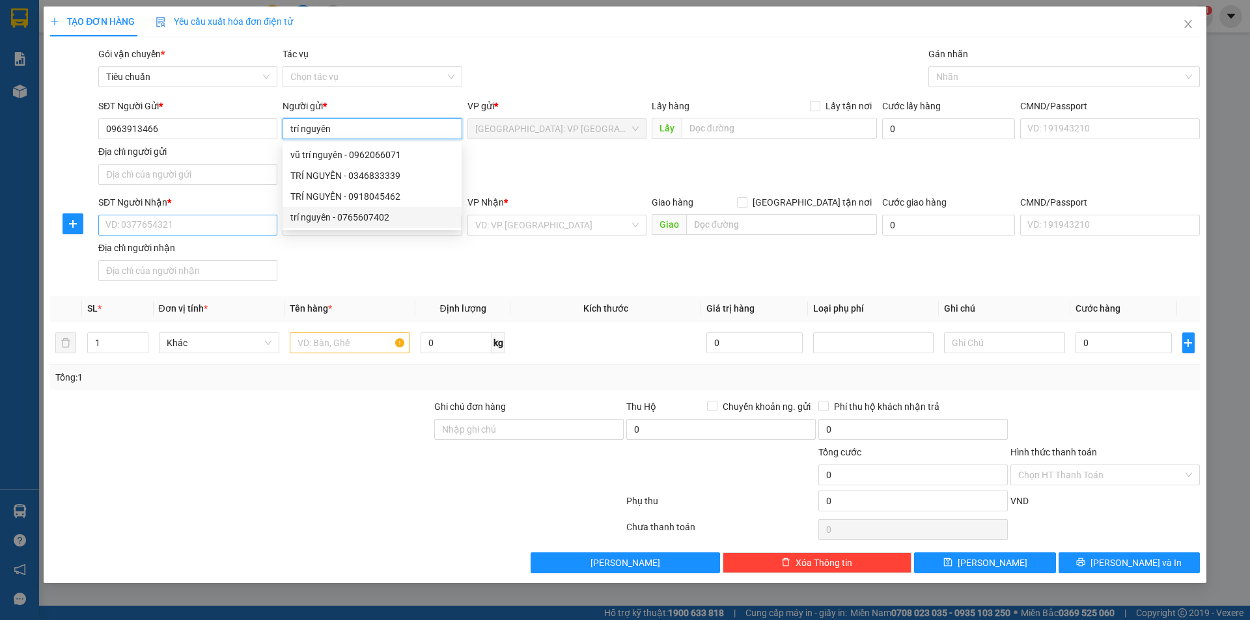
type input "trí nguyên"
click at [266, 230] on input "SĐT Người Nhận *" at bounding box center [187, 225] width 179 height 21
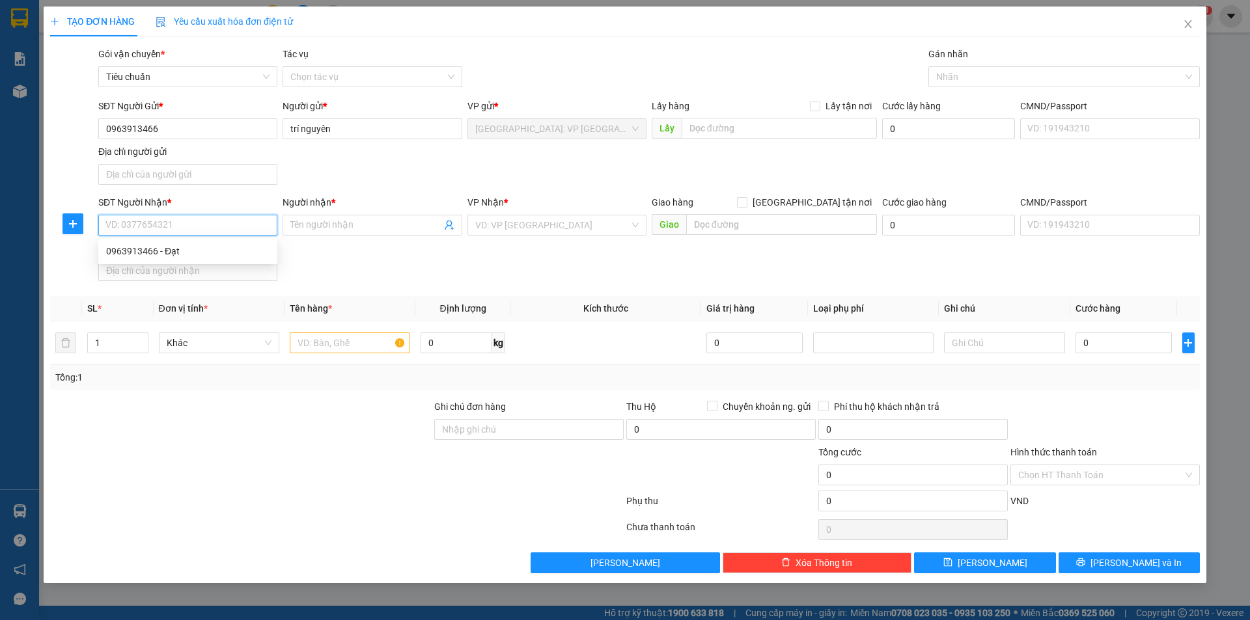
click at [263, 223] on input "SĐT Người Nhận *" at bounding box center [187, 225] width 179 height 21
type input "0963913"
click at [193, 117] on div "SĐT Người Gửi *" at bounding box center [187, 109] width 179 height 20
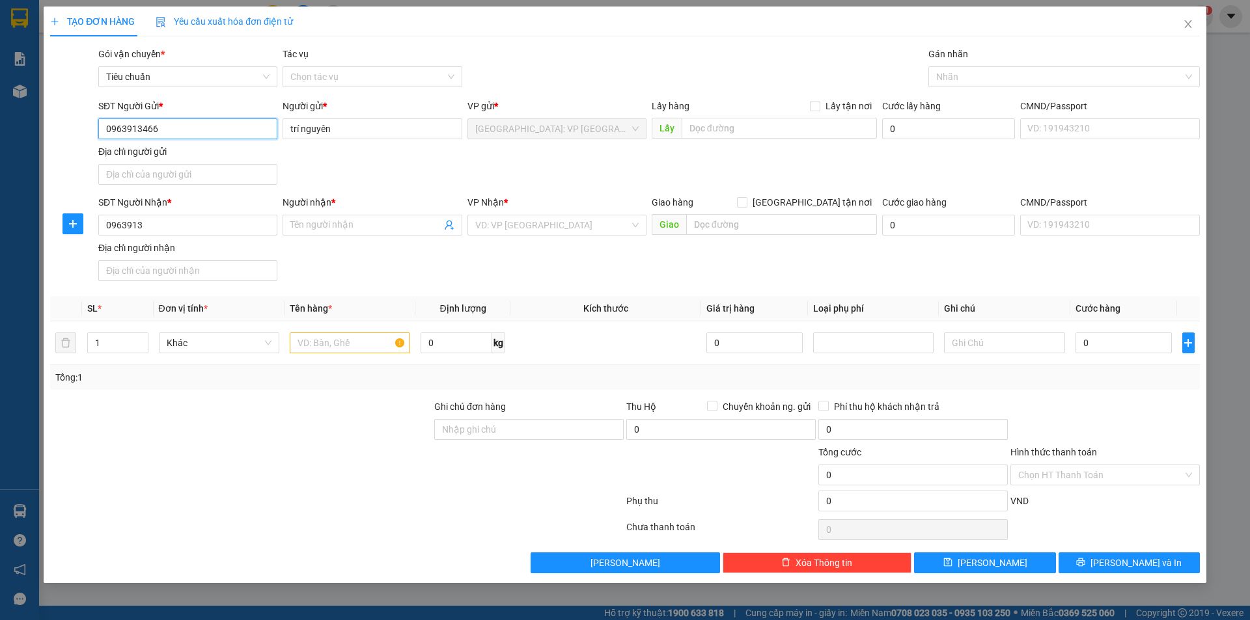
drag, startPoint x: 198, startPoint y: 120, endPoint x: 204, endPoint y: 124, distance: 7.6
click at [202, 124] on input "0963913466" at bounding box center [187, 128] width 179 height 21
click at [204, 124] on input "0963913466" at bounding box center [187, 128] width 179 height 21
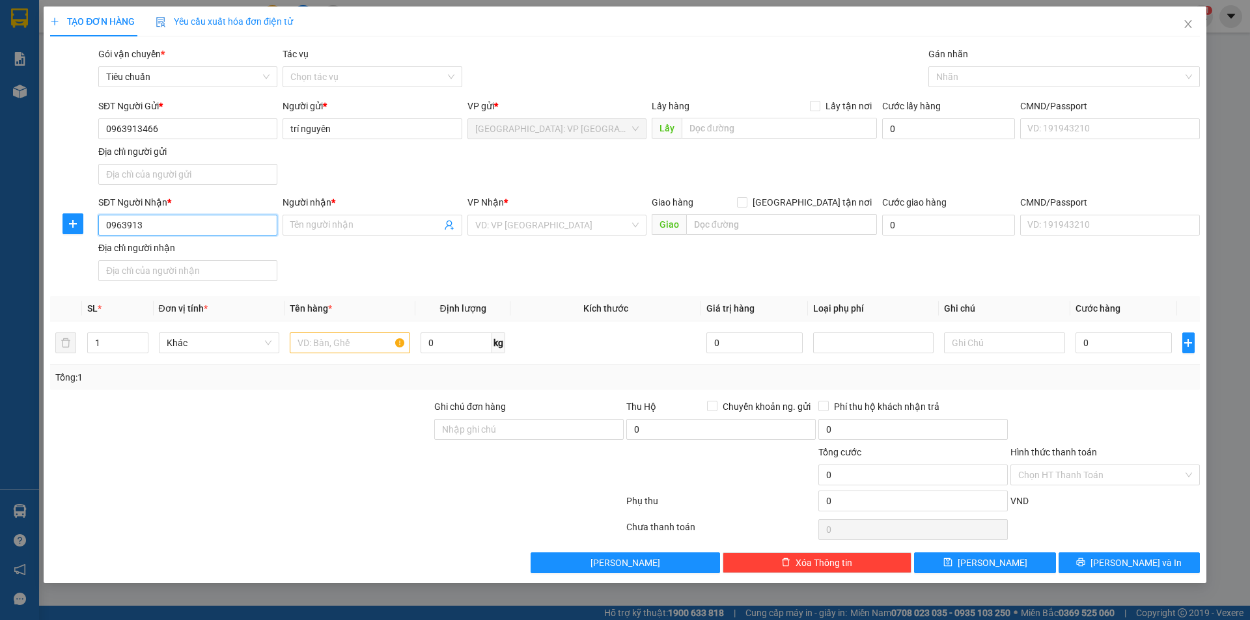
click at [262, 234] on input "0963913" at bounding box center [187, 225] width 179 height 21
paste input "0963913466"
type input "0963913466"
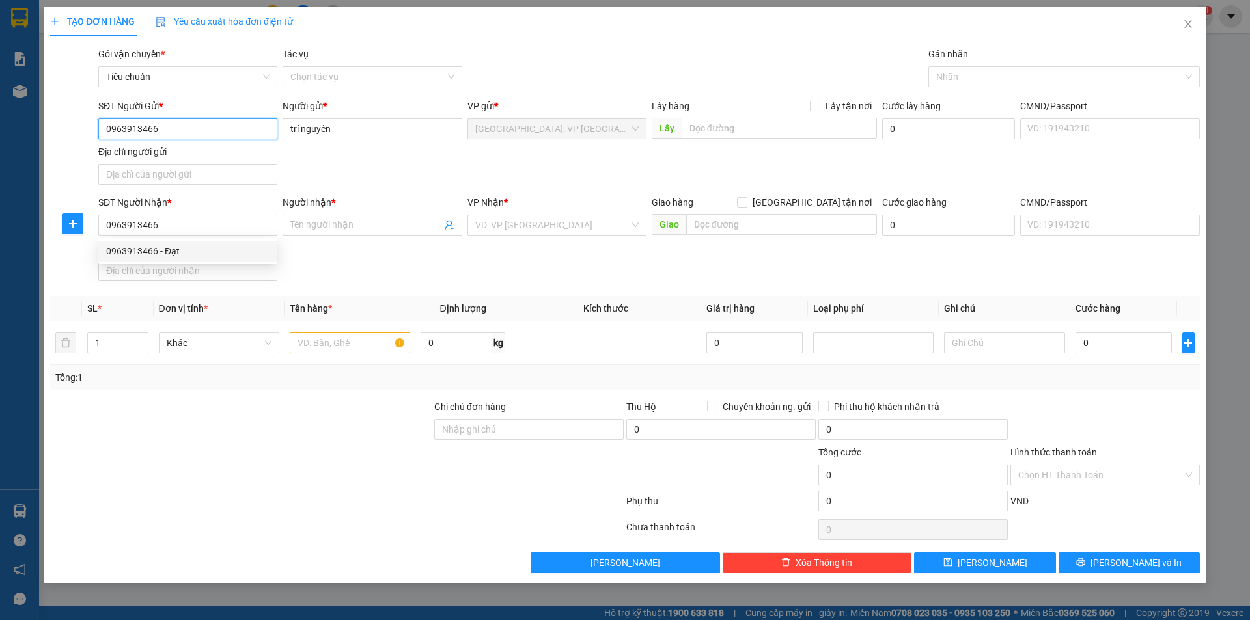
click at [209, 129] on input "0963913466" at bounding box center [187, 128] width 179 height 21
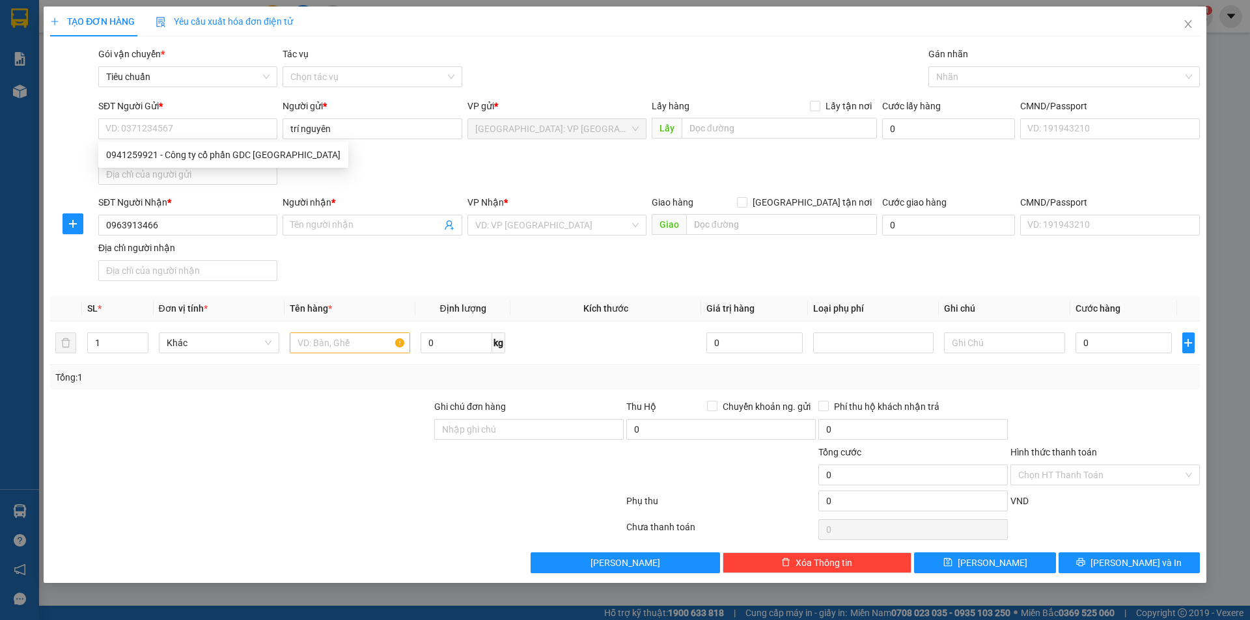
click at [411, 141] on div "Người gửi * trí nguyên" at bounding box center [372, 122] width 179 height 46
click at [411, 140] on div "Người gửi * trí nguyên" at bounding box center [372, 122] width 179 height 46
copy input "search"
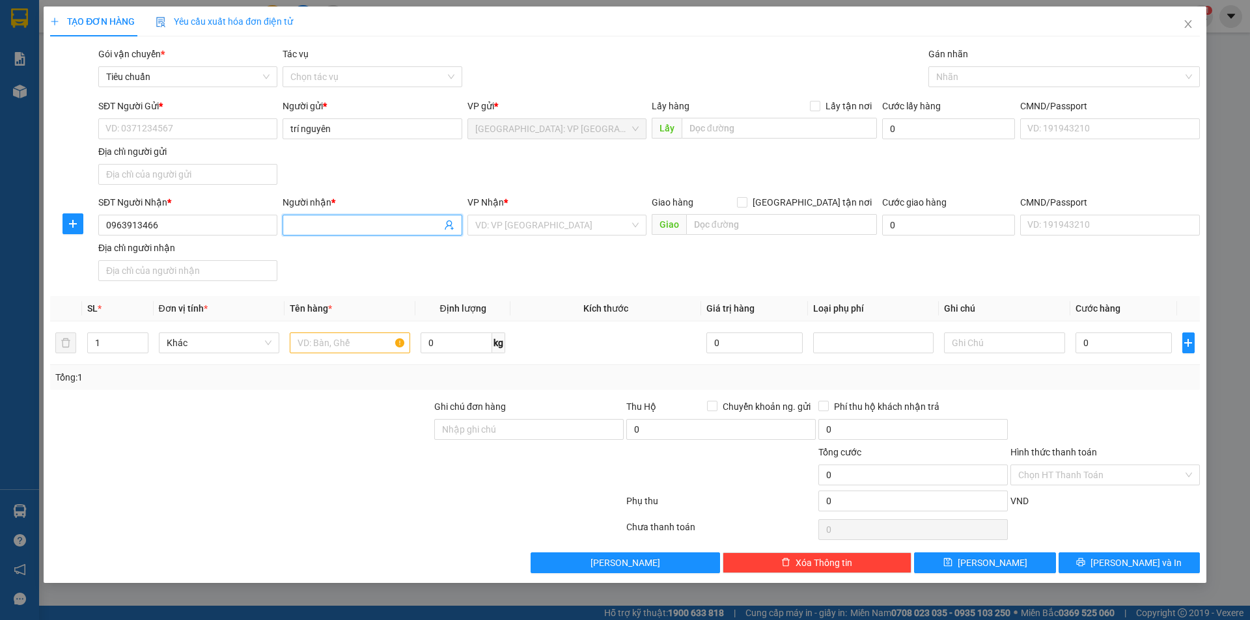
click at [334, 231] on input "Người nhận *" at bounding box center [365, 225] width 150 height 14
paste input "trí nguyên"
type input "trí nguyên"
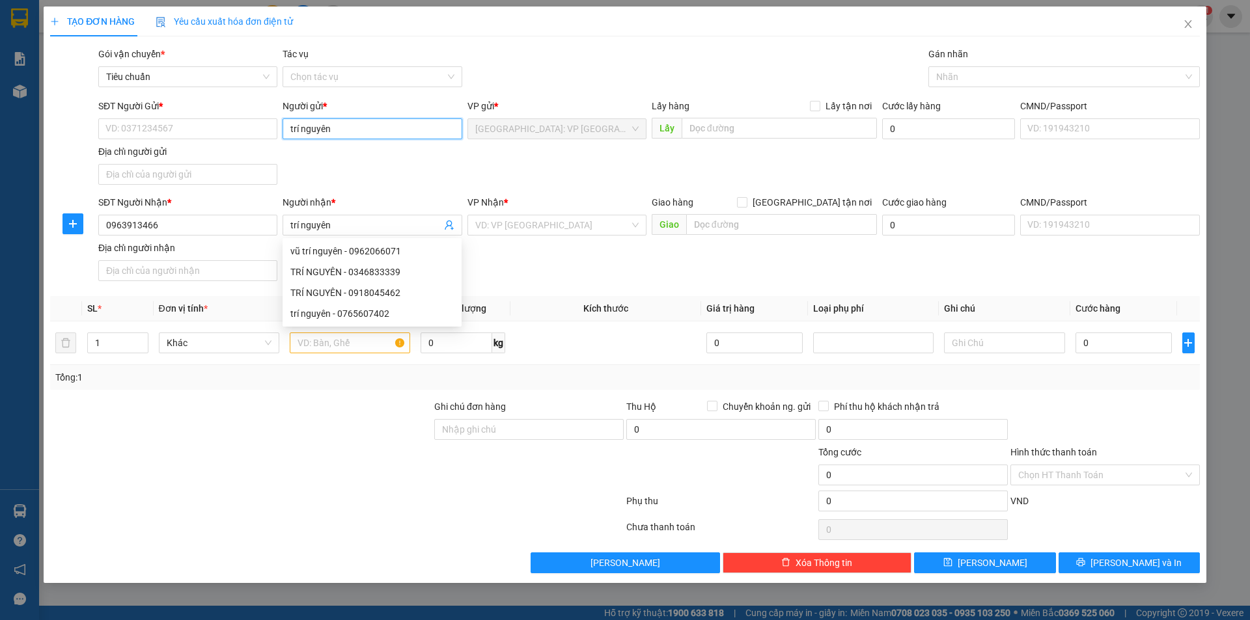
click at [377, 138] on input "trí nguyên" at bounding box center [372, 128] width 179 height 21
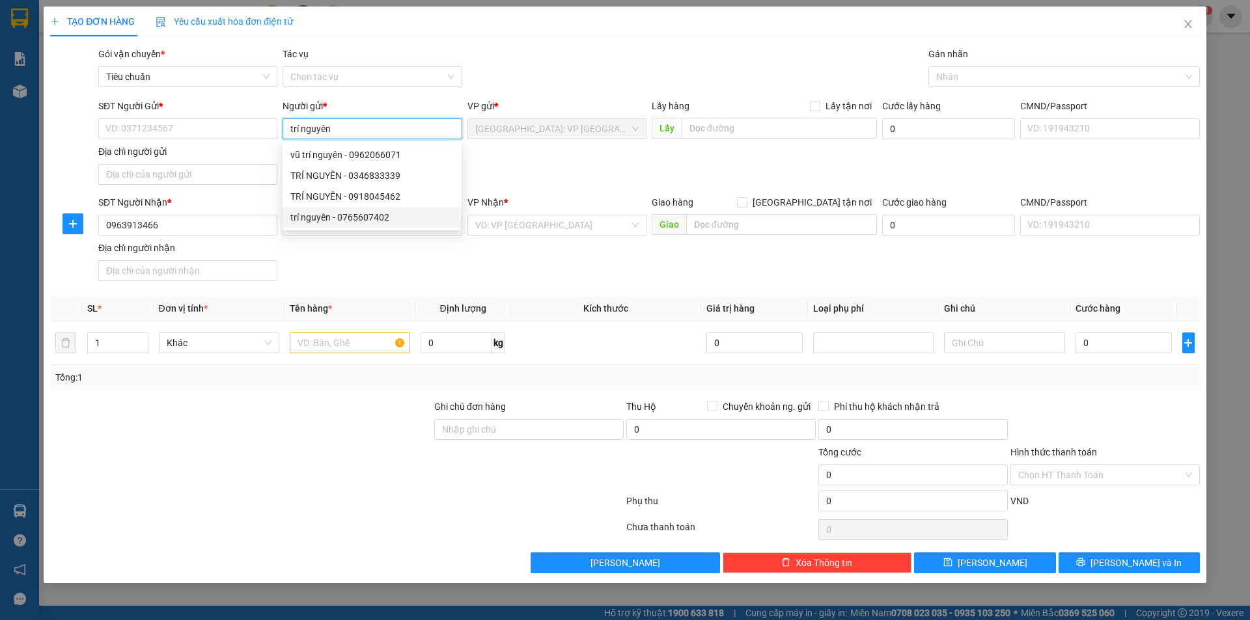
click at [377, 138] on input "trí nguyên" at bounding box center [372, 128] width 179 height 21
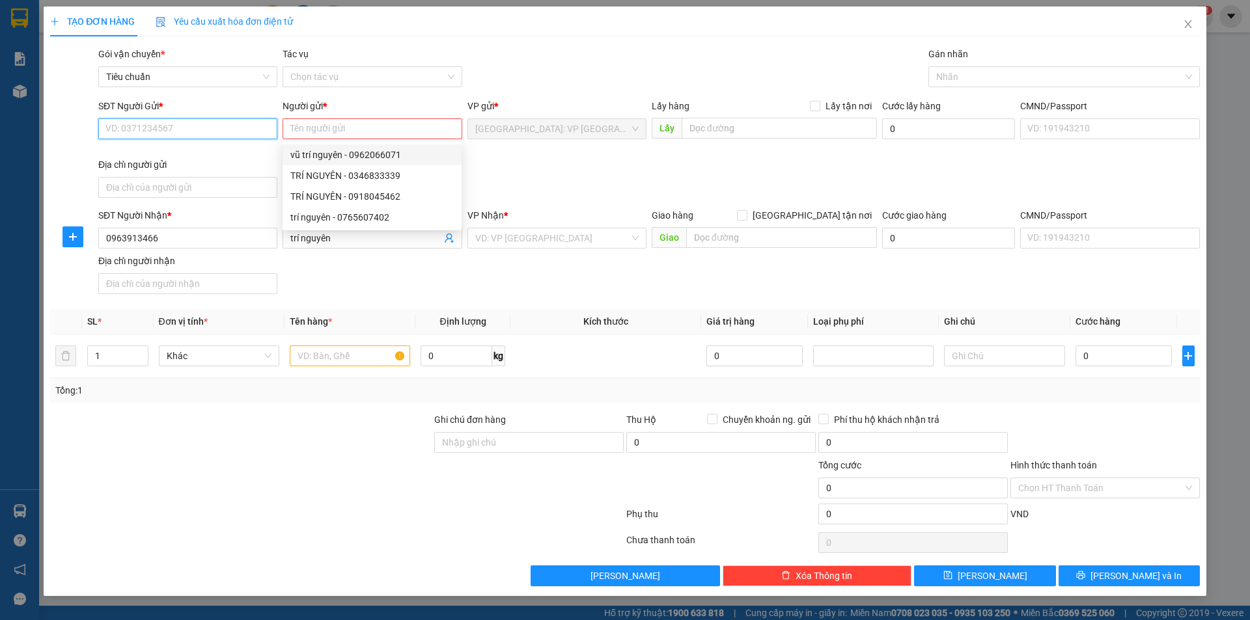
click at [250, 133] on input "SĐT Người Gửi *" at bounding box center [187, 128] width 179 height 21
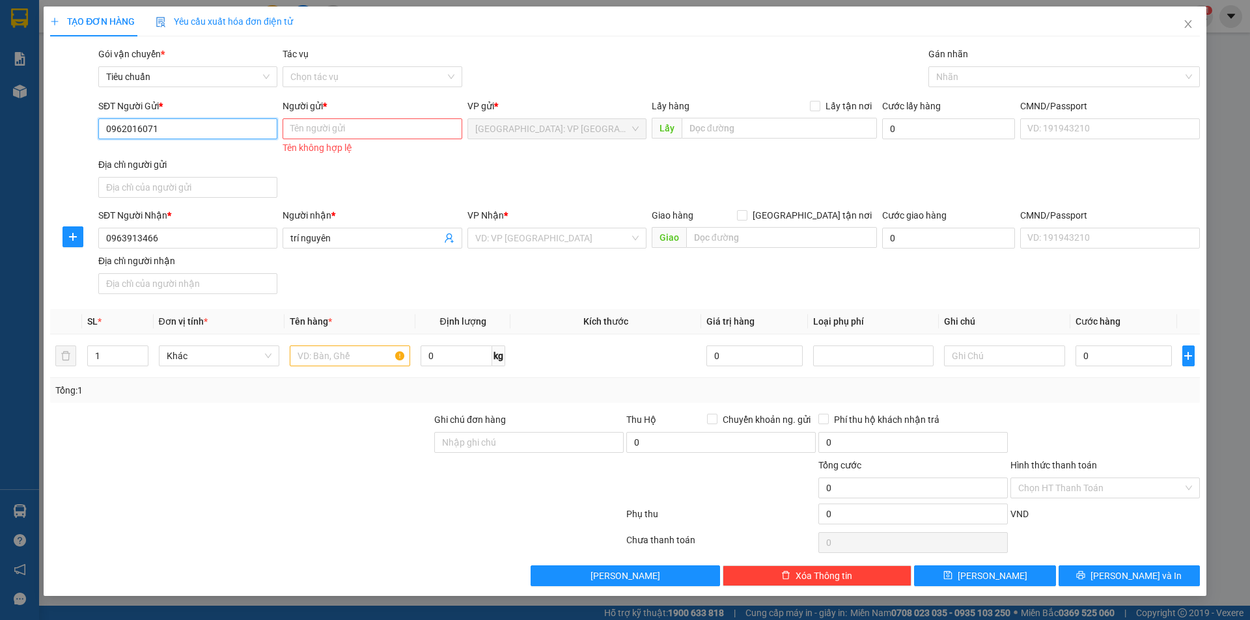
type input "0962016071"
click at [324, 122] on input "Người gửi *" at bounding box center [372, 128] width 179 height 21
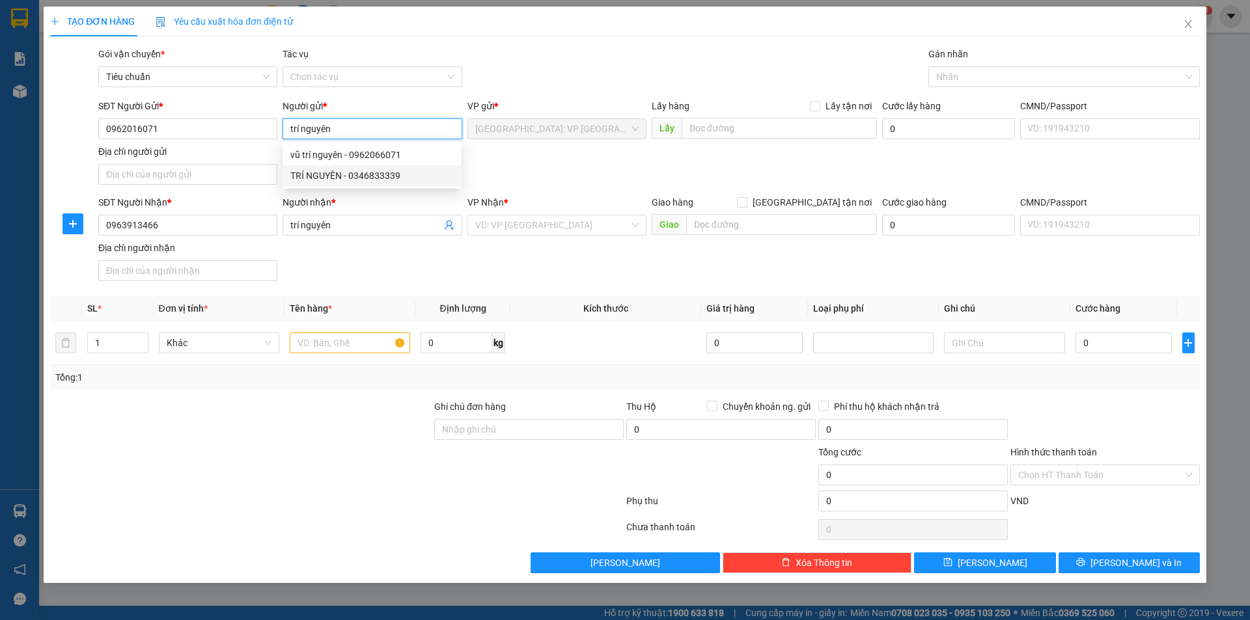
type input "trí nguyên"
click at [266, 199] on div "SĐT Người Nhận *" at bounding box center [187, 202] width 179 height 14
click at [266, 215] on input "0963913466" at bounding box center [187, 225] width 179 height 21
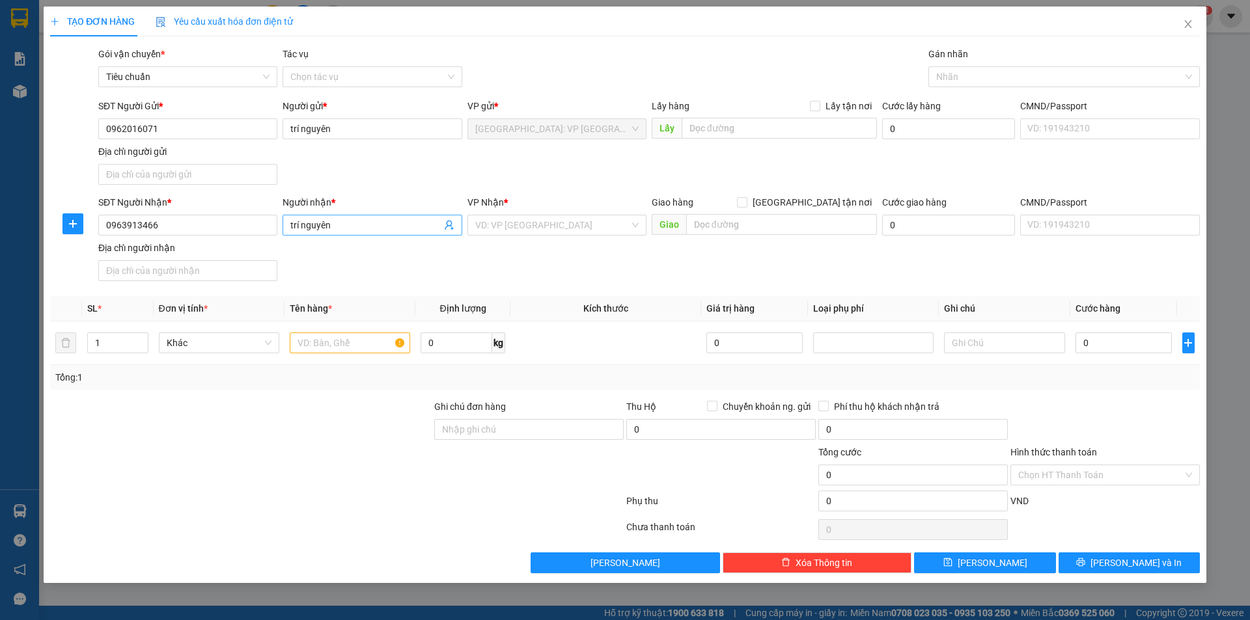
click at [363, 226] on input "trí nguyên" at bounding box center [365, 225] width 150 height 14
type input "trí dạt"
click at [507, 227] on input "search" at bounding box center [552, 225] width 154 height 20
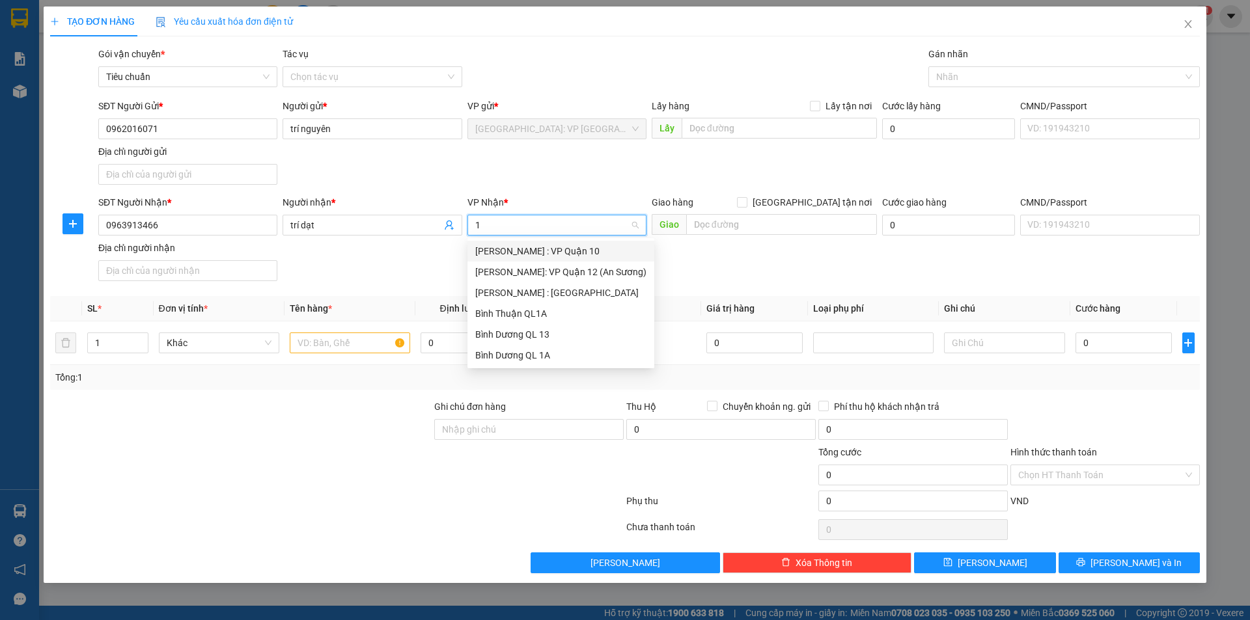
type input "12"
drag, startPoint x: 526, startPoint y: 268, endPoint x: 723, endPoint y: 210, distance: 205.4
click at [529, 268] on div "[PERSON_NAME] : [GEOGRAPHIC_DATA]" at bounding box center [560, 272] width 171 height 14
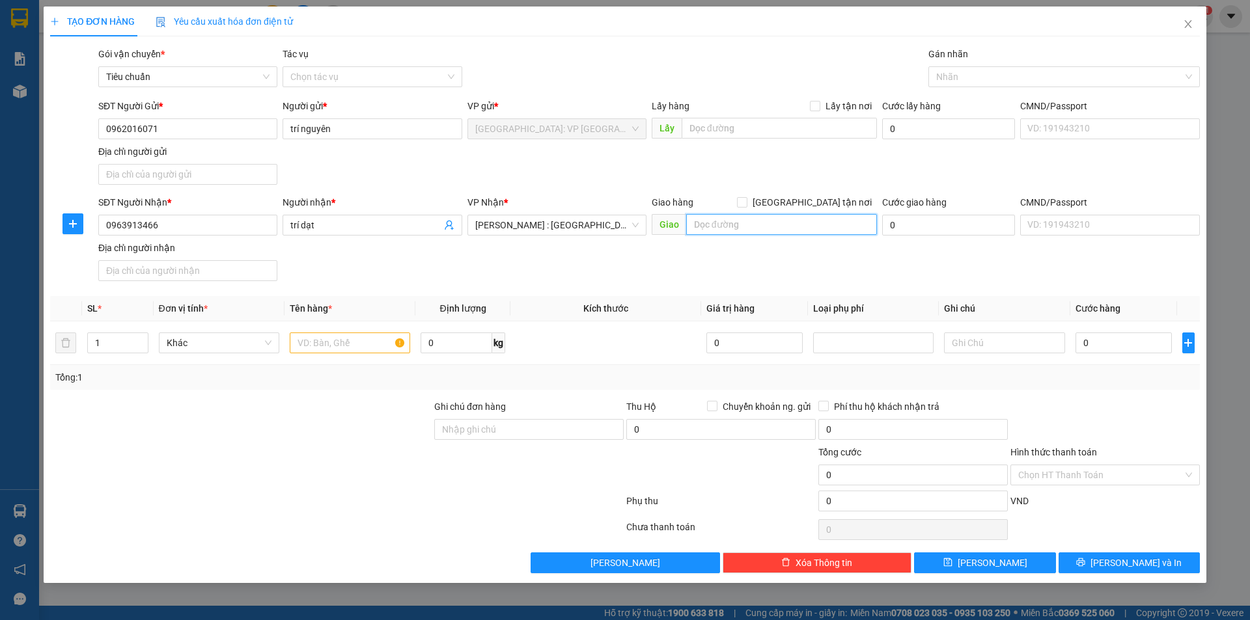
click at [724, 218] on input "text" at bounding box center [781, 224] width 191 height 21
type input "số 18 đường 36 kdt vận phúc hiệp bình phước [GEOGRAPHIC_DATA]"
click at [746, 199] on input "[GEOGRAPHIC_DATA] tận nơi" at bounding box center [741, 201] width 9 height 9
checkbox input "true"
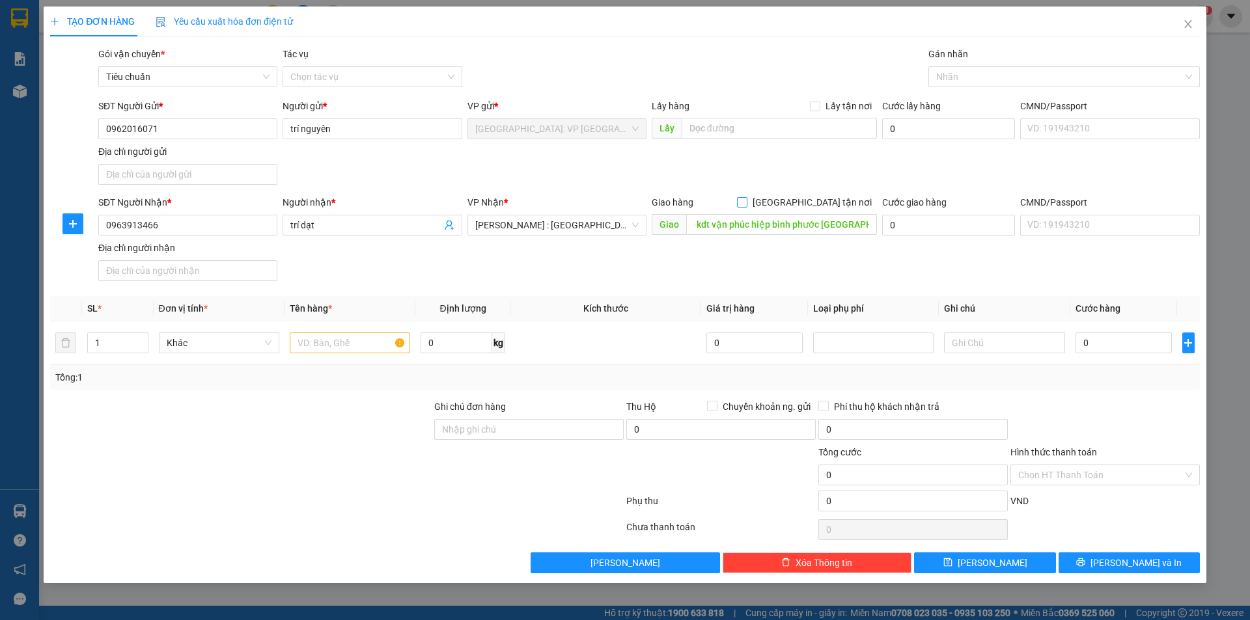
scroll to position [0, 0]
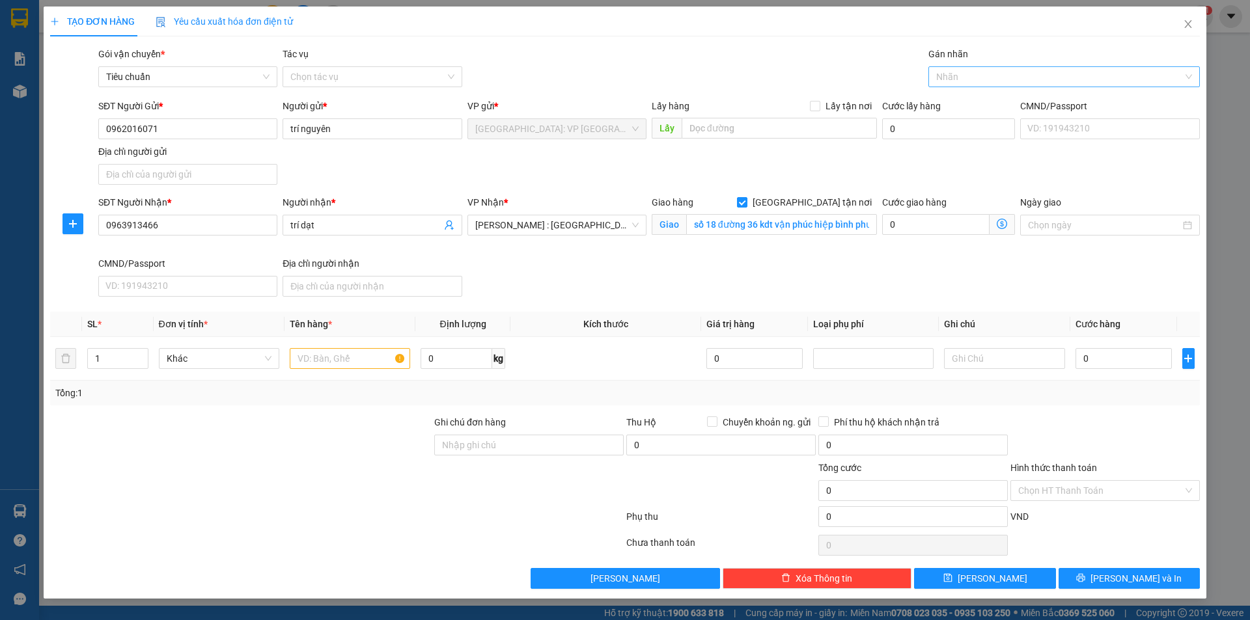
click at [999, 67] on div "Nhãn" at bounding box center [1063, 76] width 271 height 21
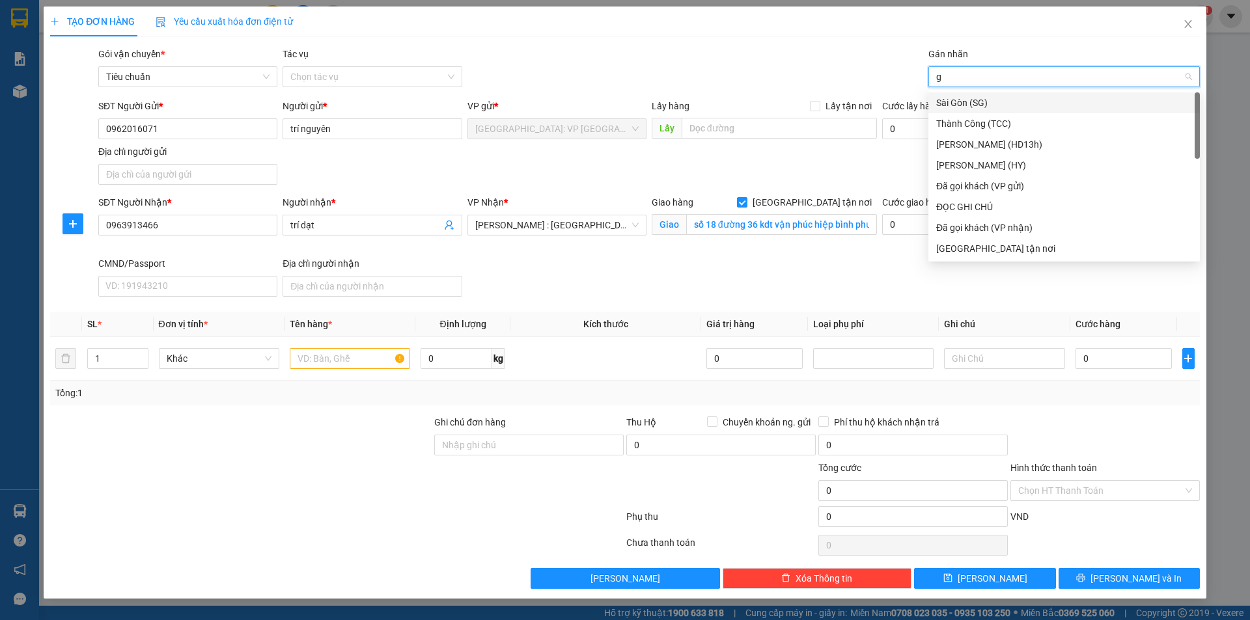
type input "gi"
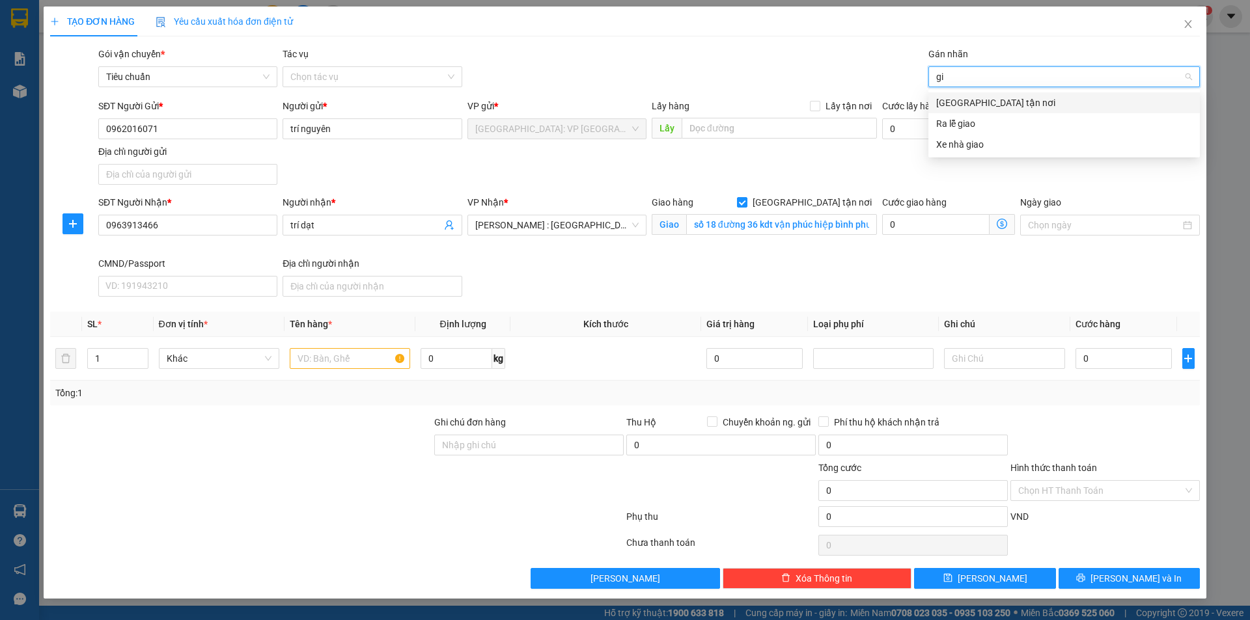
click at [992, 98] on div "[GEOGRAPHIC_DATA] tận nơi" at bounding box center [1064, 103] width 256 height 14
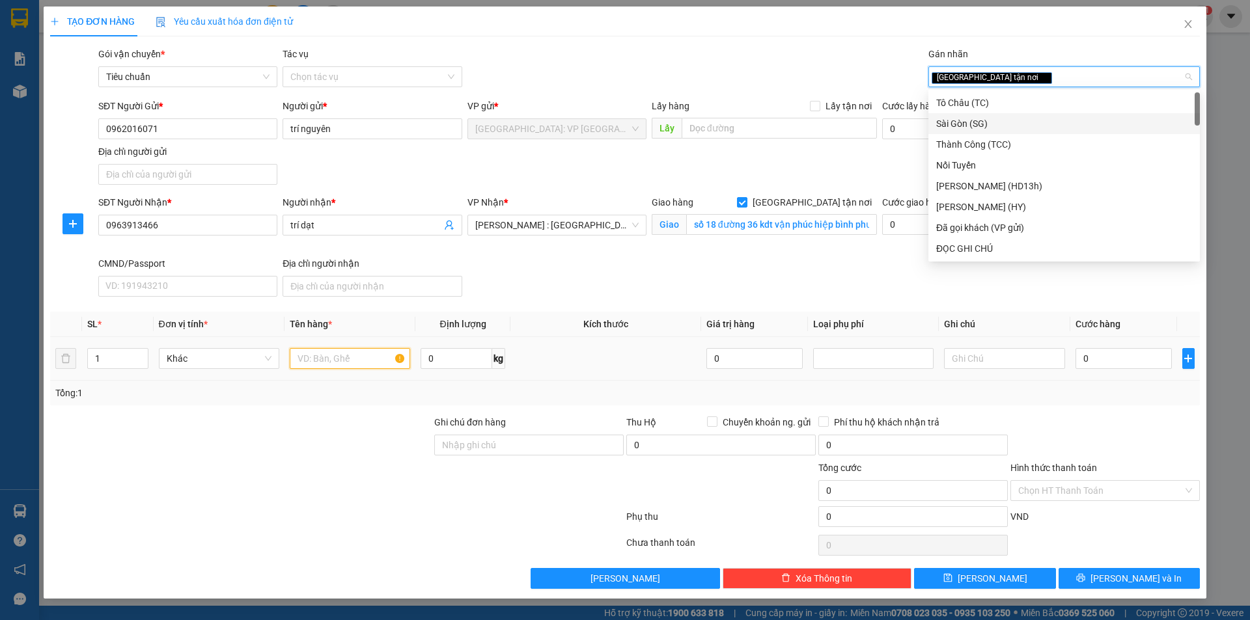
click at [355, 362] on input "text" at bounding box center [350, 358] width 120 height 21
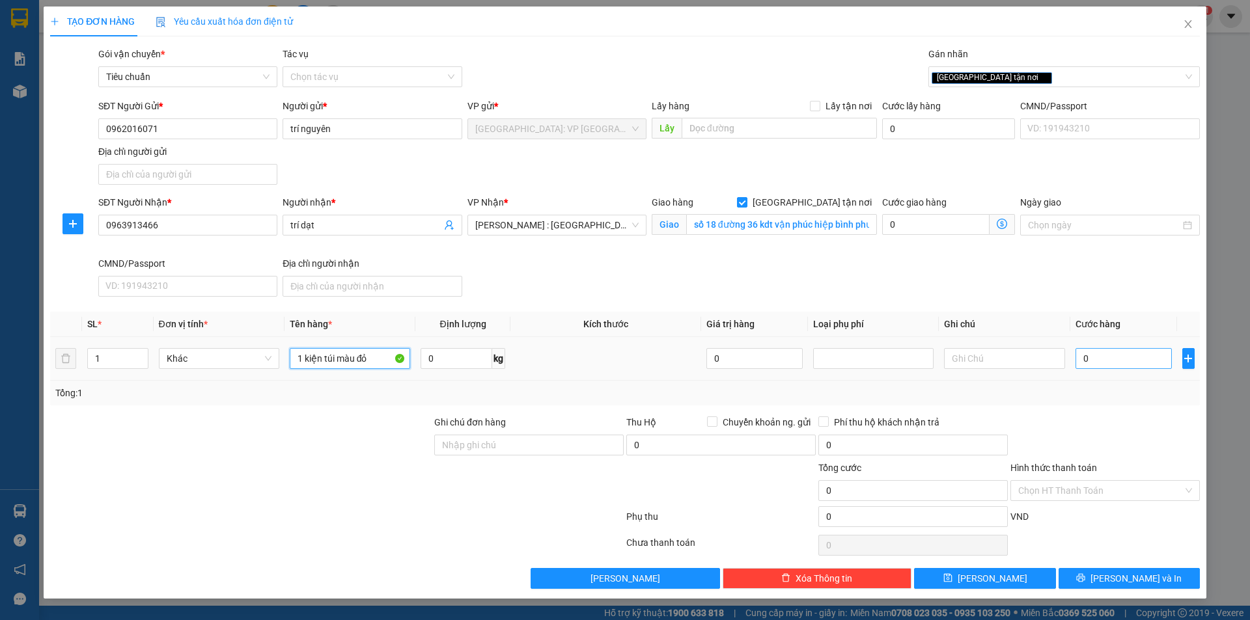
type input "1 kiện túi màu đỏ"
click at [1110, 350] on input "0" at bounding box center [1123, 358] width 97 height 21
type input "1"
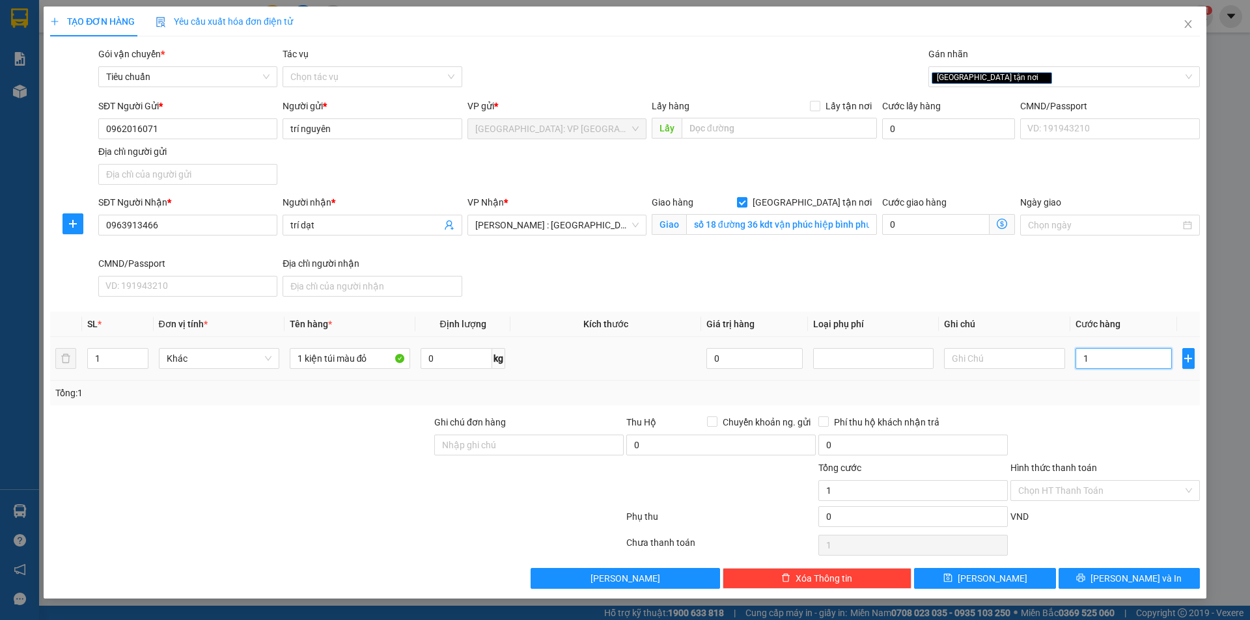
type input "10"
type input "100"
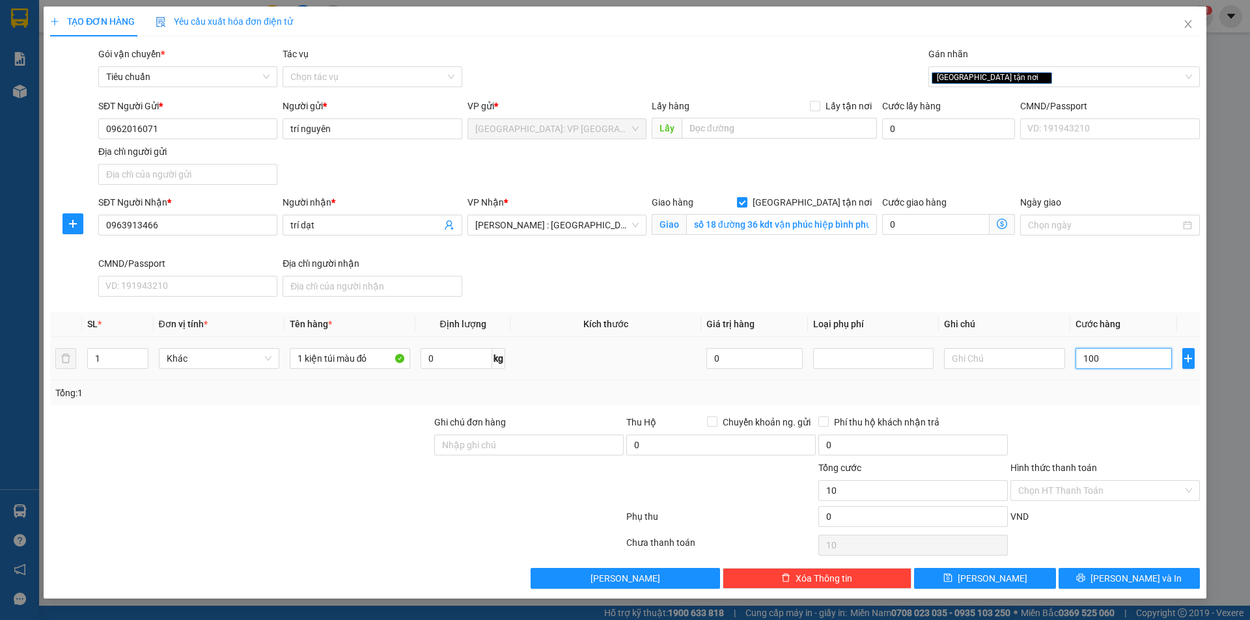
type input "100"
type input "1.000"
type input "10.000"
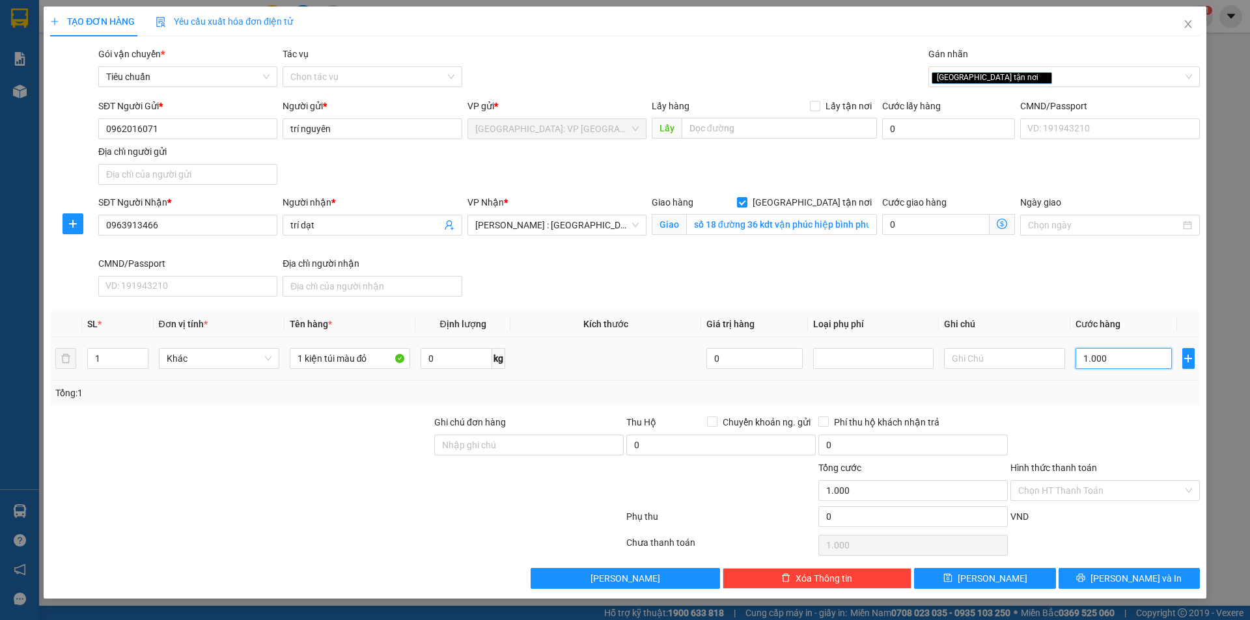
type input "10.000"
type input "100.000"
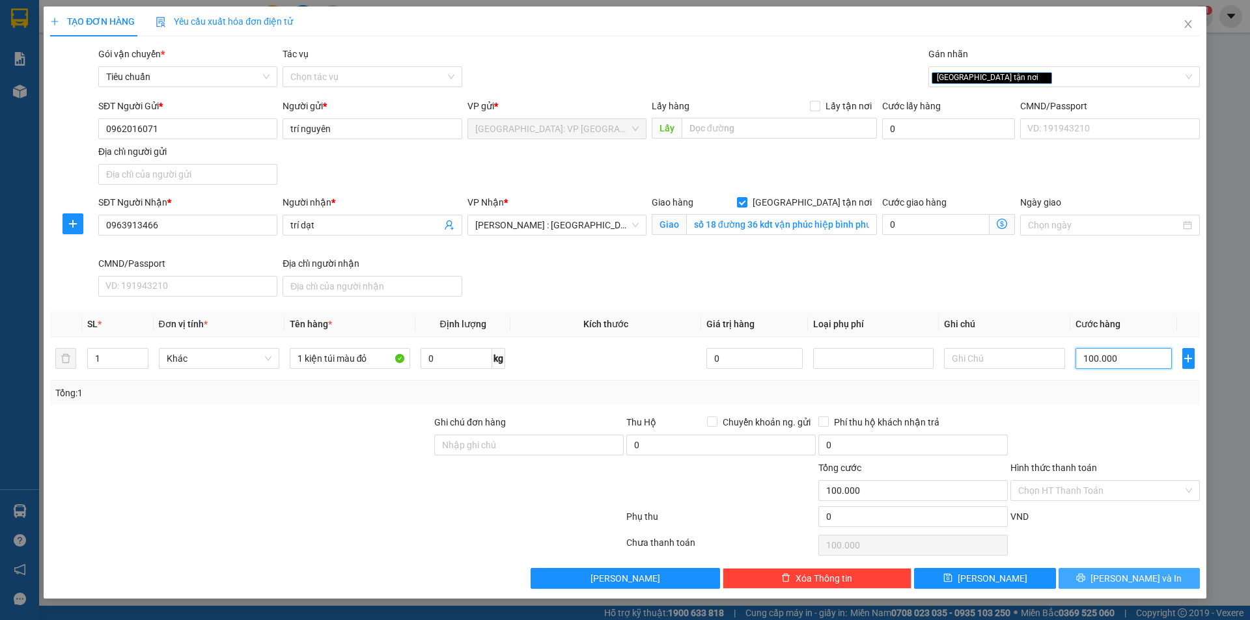
type input "100.000"
drag, startPoint x: 1139, startPoint y: 575, endPoint x: 1120, endPoint y: 553, distance: 29.5
click at [1138, 575] on span "[PERSON_NAME] và In" at bounding box center [1135, 579] width 91 height 14
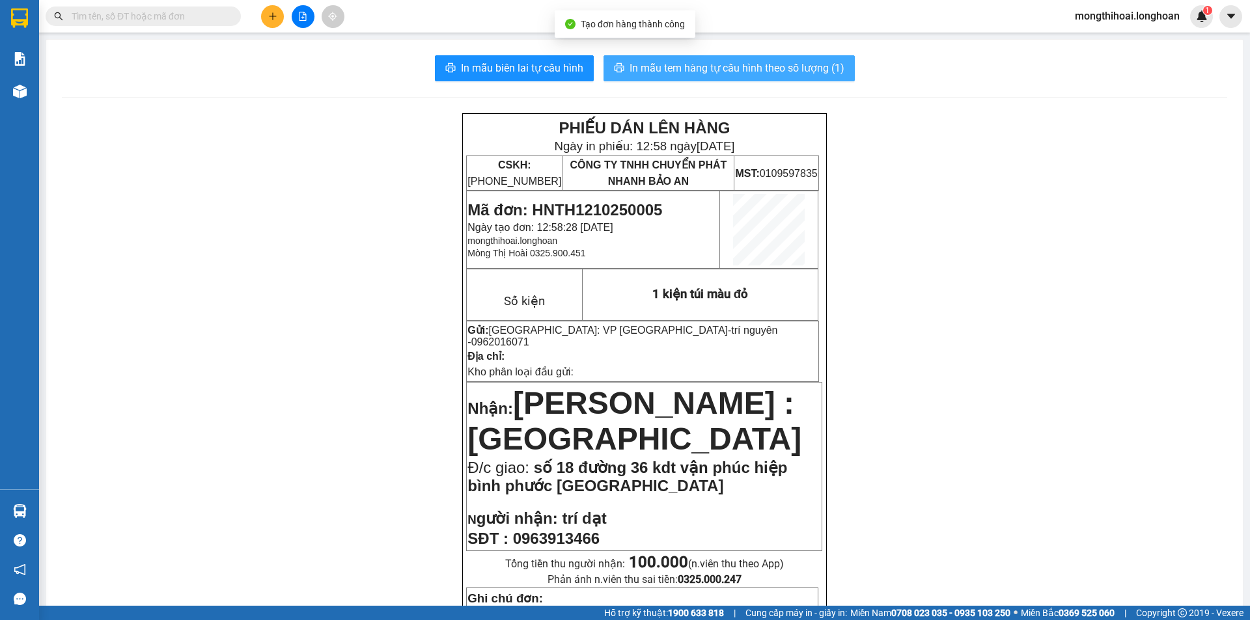
click at [637, 68] on span "In mẫu tem hàng tự cấu hình theo số lượng (1)" at bounding box center [736, 68] width 215 height 16
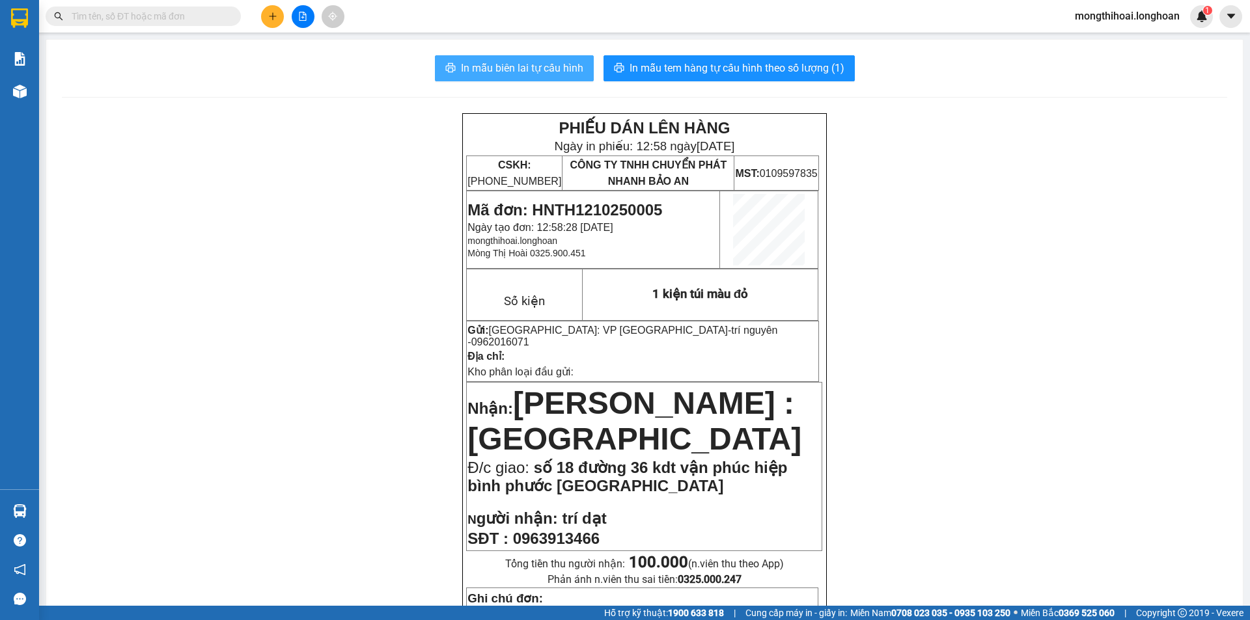
click at [531, 66] on span "In mẫu biên lai tự cấu hình" at bounding box center [522, 68] width 122 height 16
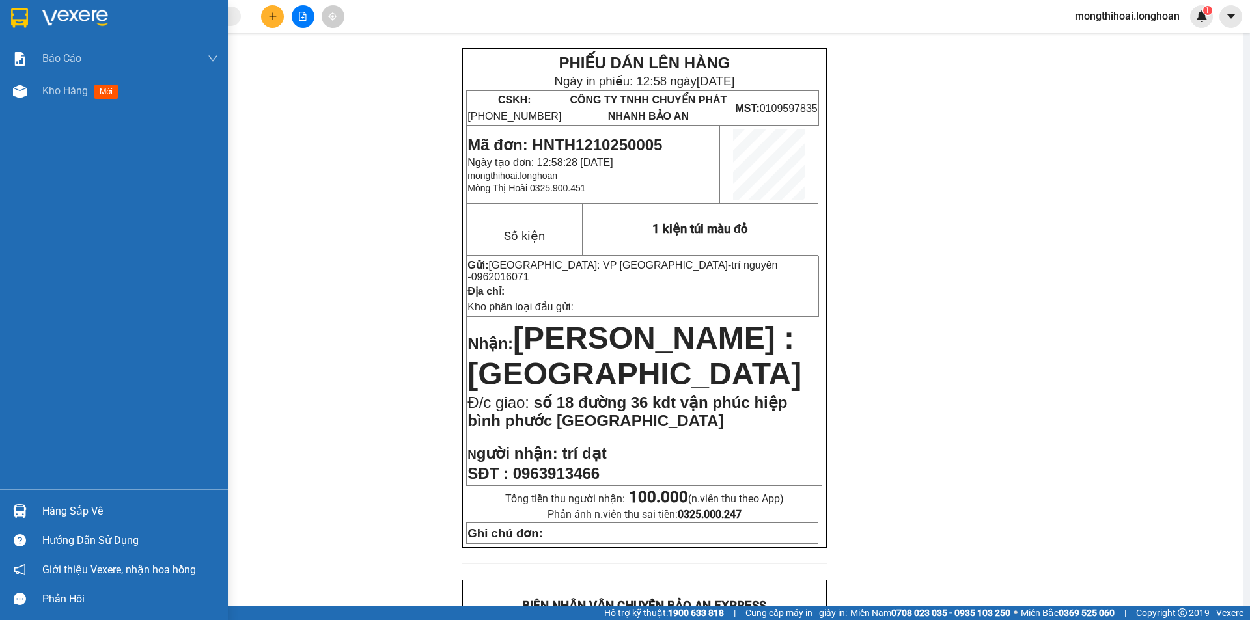
click at [0, 15] on div at bounding box center [114, 21] width 228 height 42
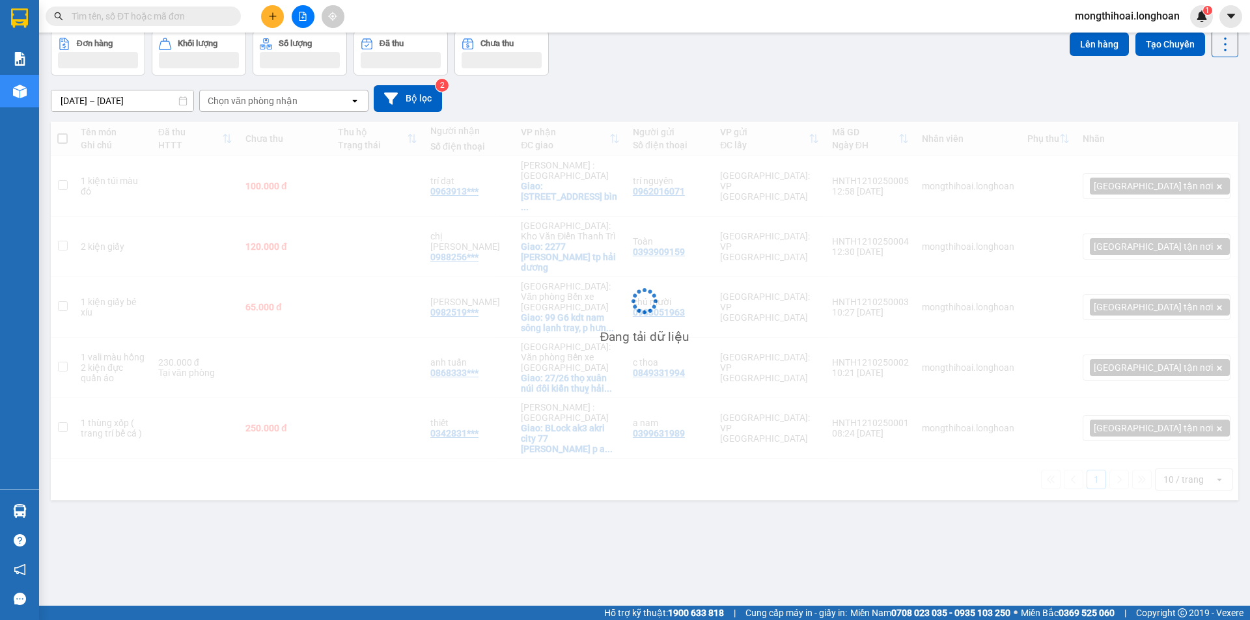
scroll to position [60, 0]
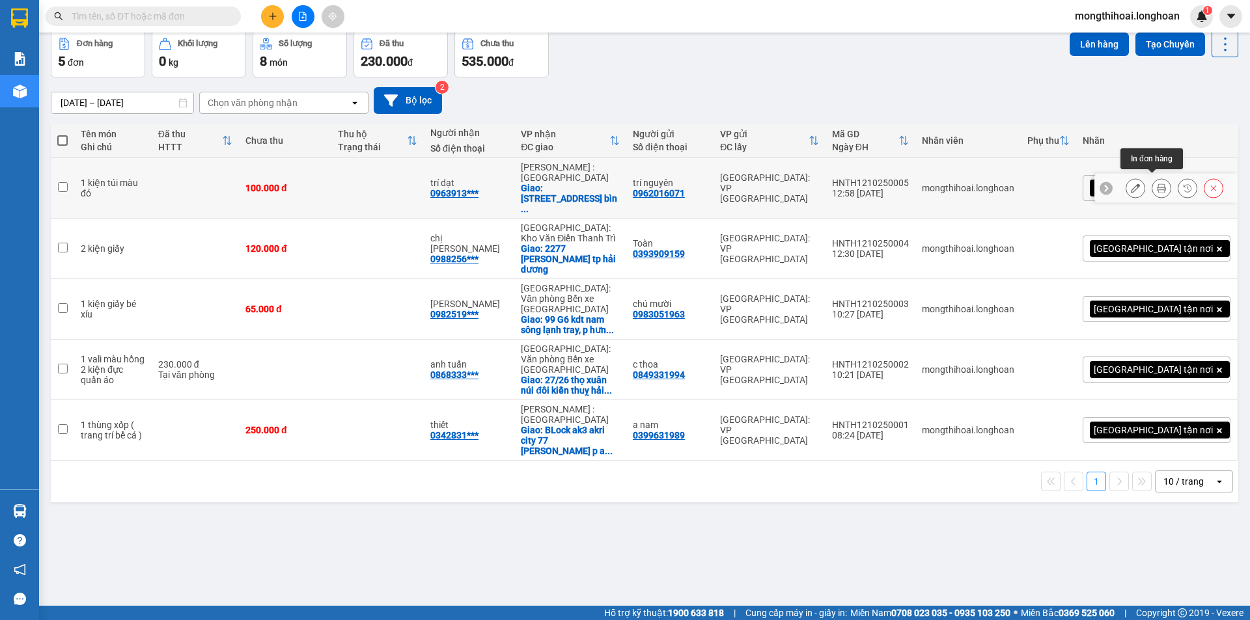
click at [1157, 185] on icon at bounding box center [1161, 188] width 9 height 9
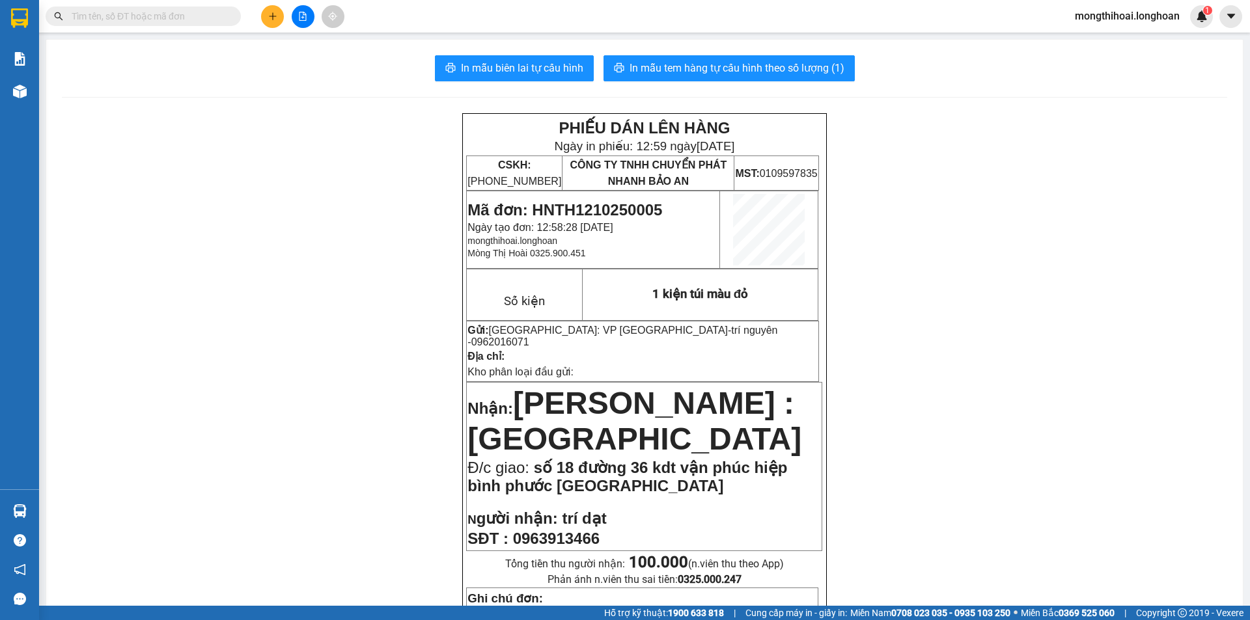
scroll to position [195, 0]
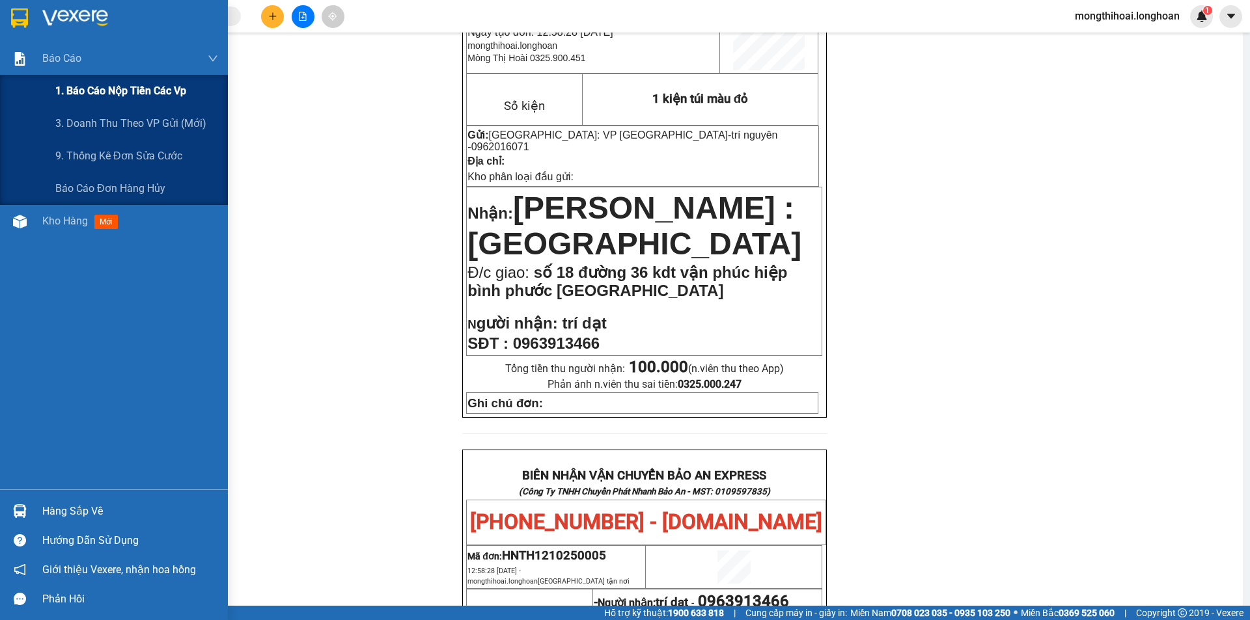
click at [110, 91] on span "1. Báo cáo nộp tiền các vp" at bounding box center [120, 91] width 131 height 16
